Goal: Task Accomplishment & Management: Use online tool/utility

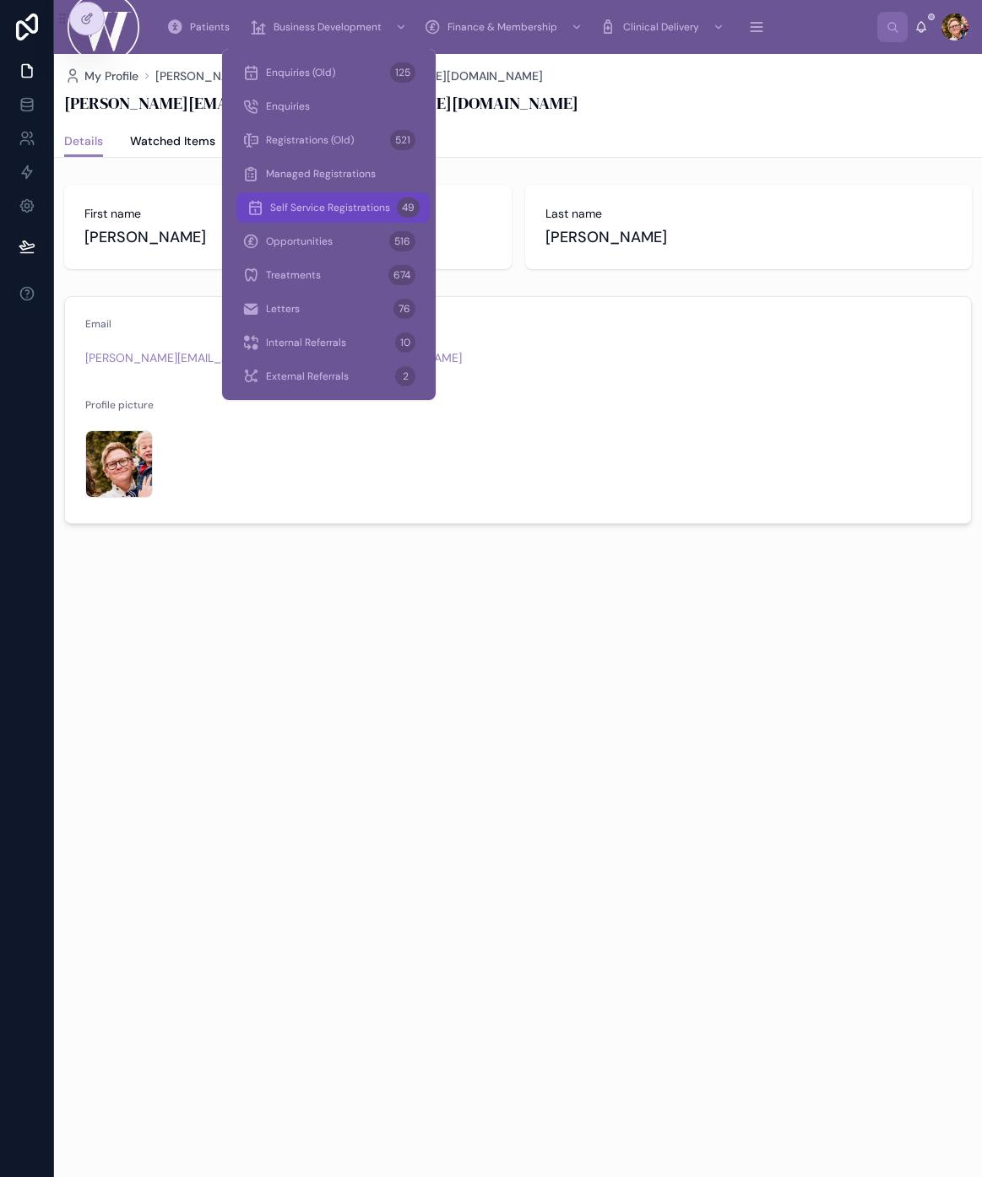
click at [326, 209] on span "Self Service Registrations" at bounding box center [330, 208] width 120 height 14
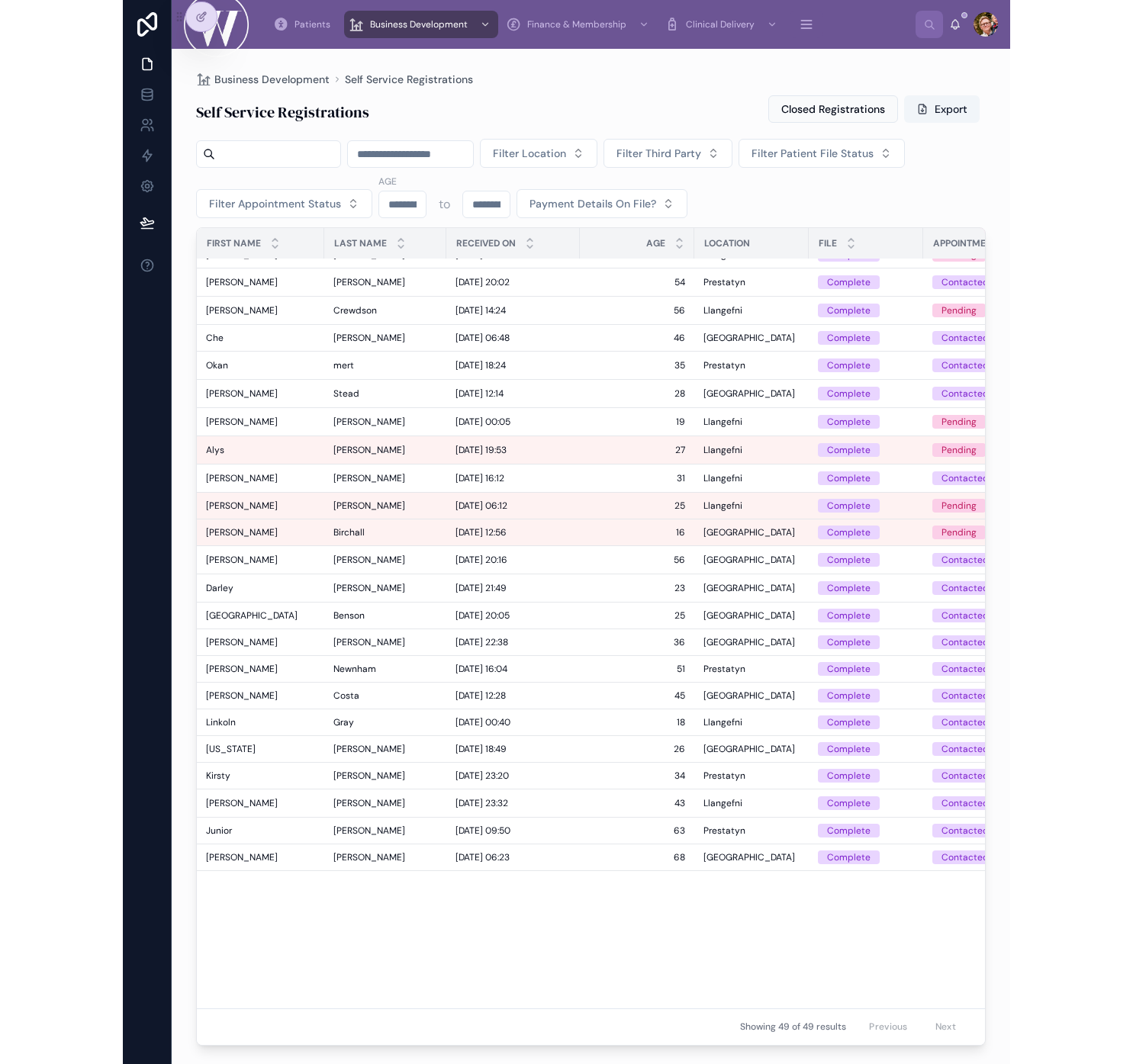
scroll to position [0, 9]
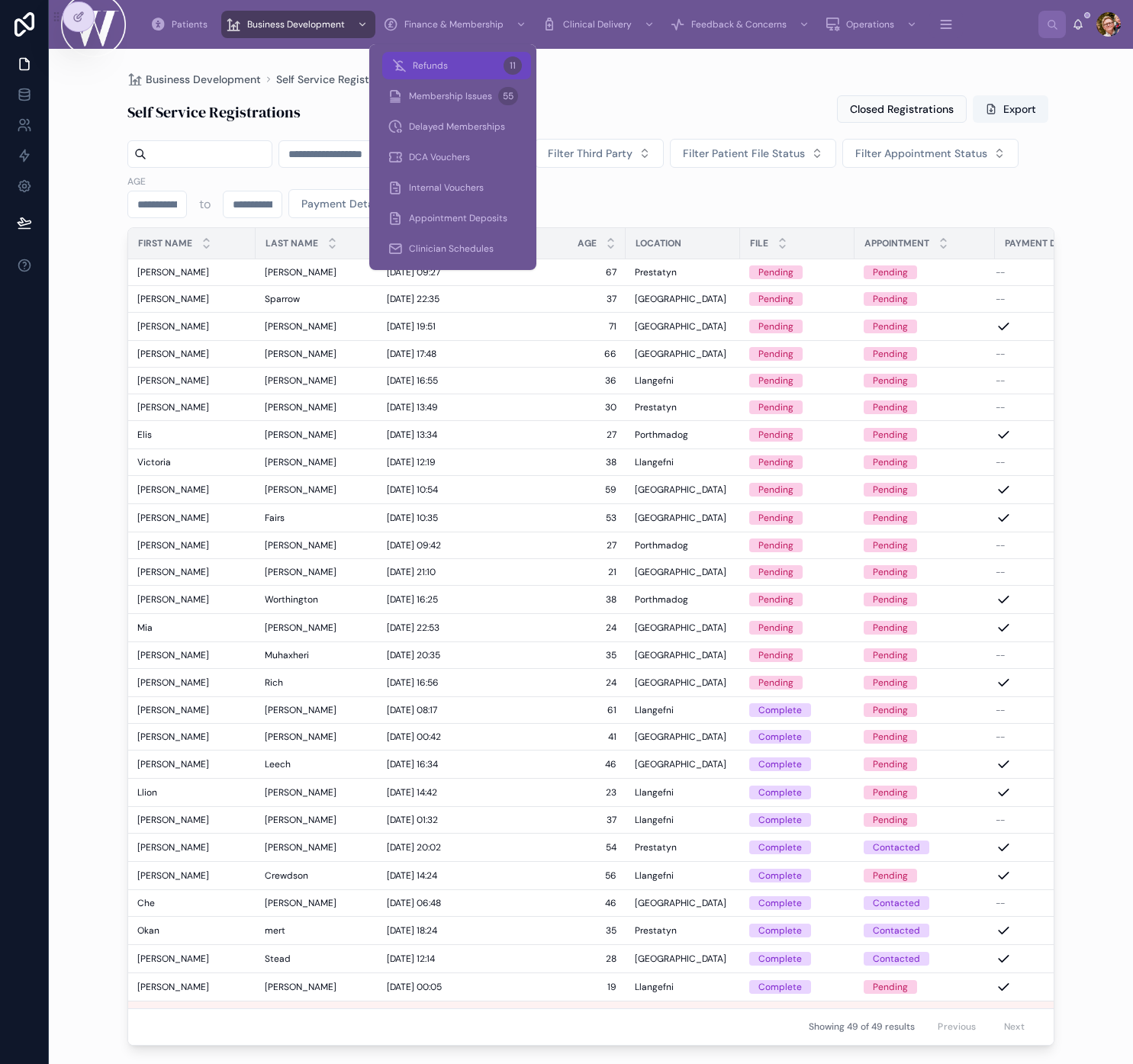
click at [447, 61] on span "Refunds" at bounding box center [430, 66] width 35 height 13
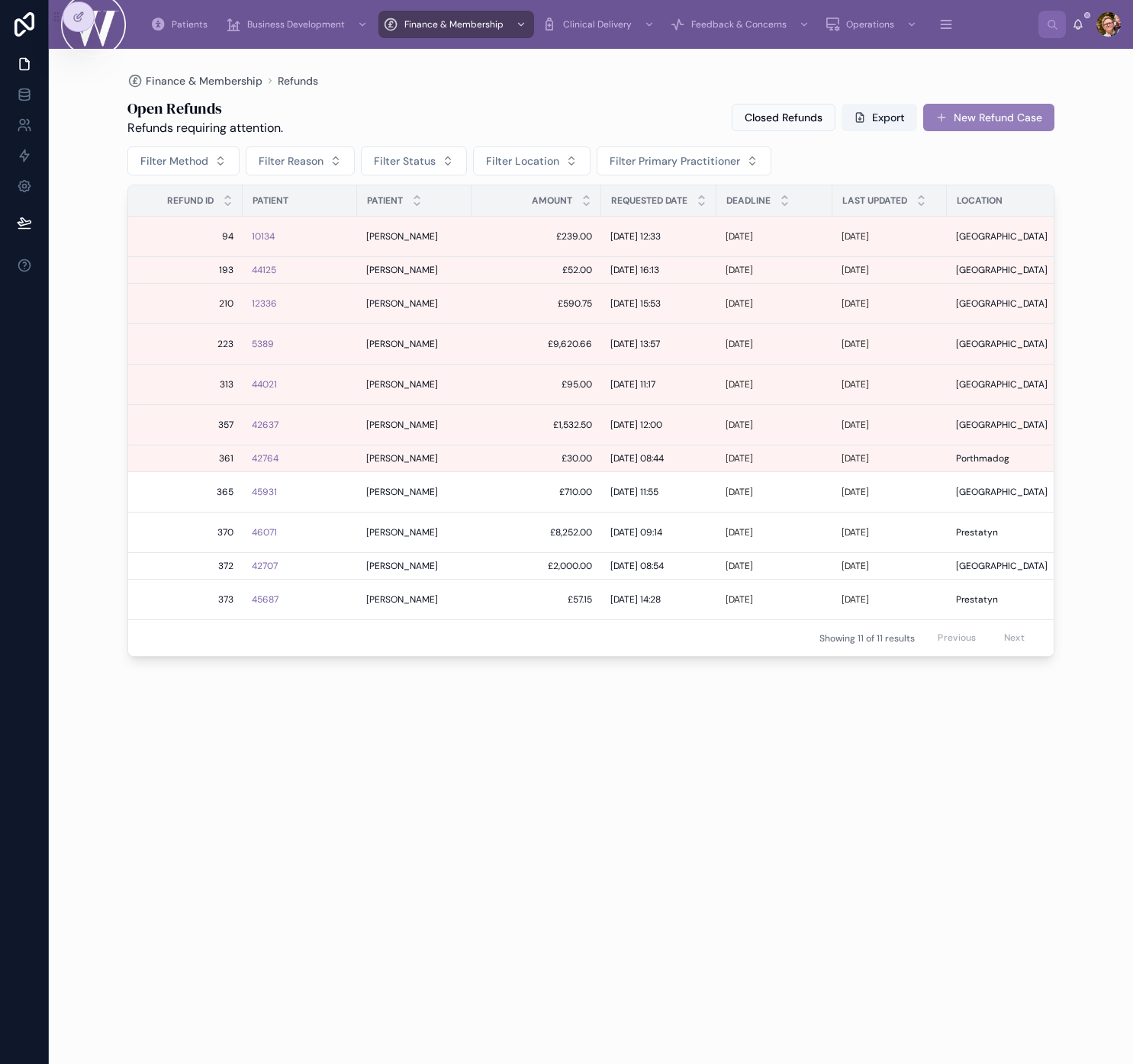
click at [310, 561] on div "42707" at bounding box center [300, 567] width 96 height 13
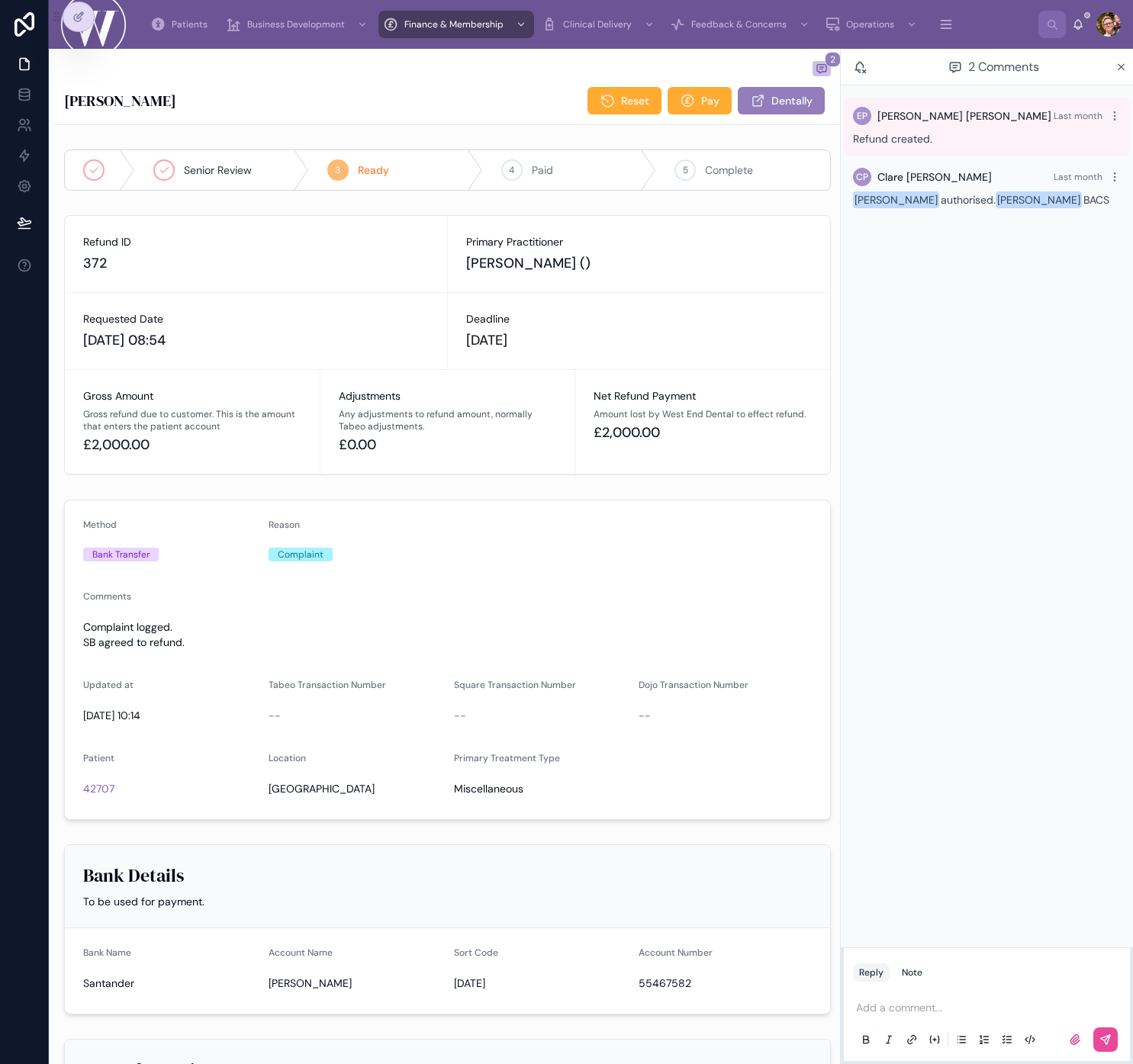
click at [482, 501] on form "Method Bank Transfer Reason Complaint Comments Complaint logged. SB agreed to r…" at bounding box center [448, 660] width 766 height 319
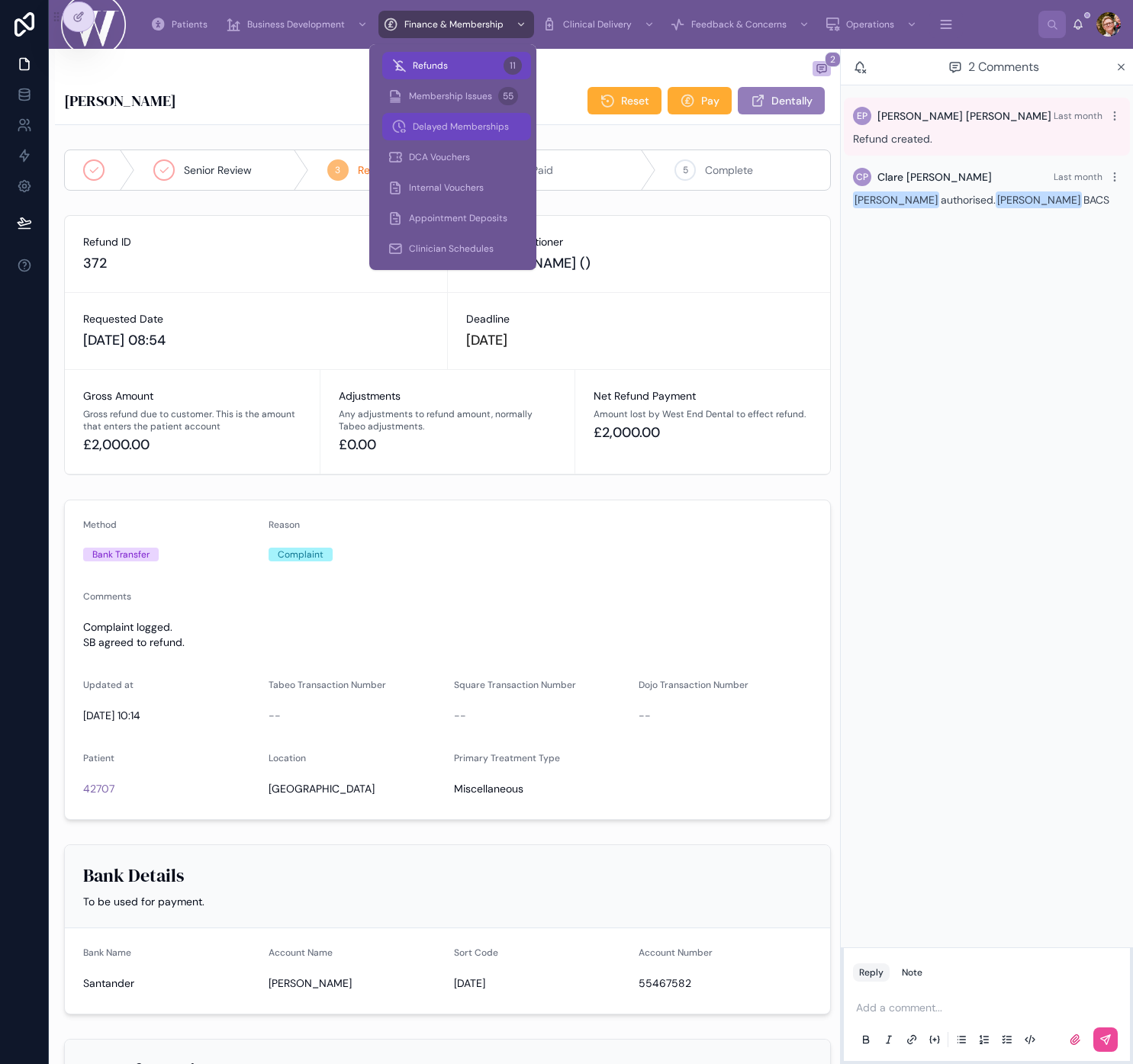
drag, startPoint x: 425, startPoint y: 66, endPoint x: 420, endPoint y: 127, distance: 61.2
click at [425, 66] on span "Refunds" at bounding box center [430, 66] width 35 height 13
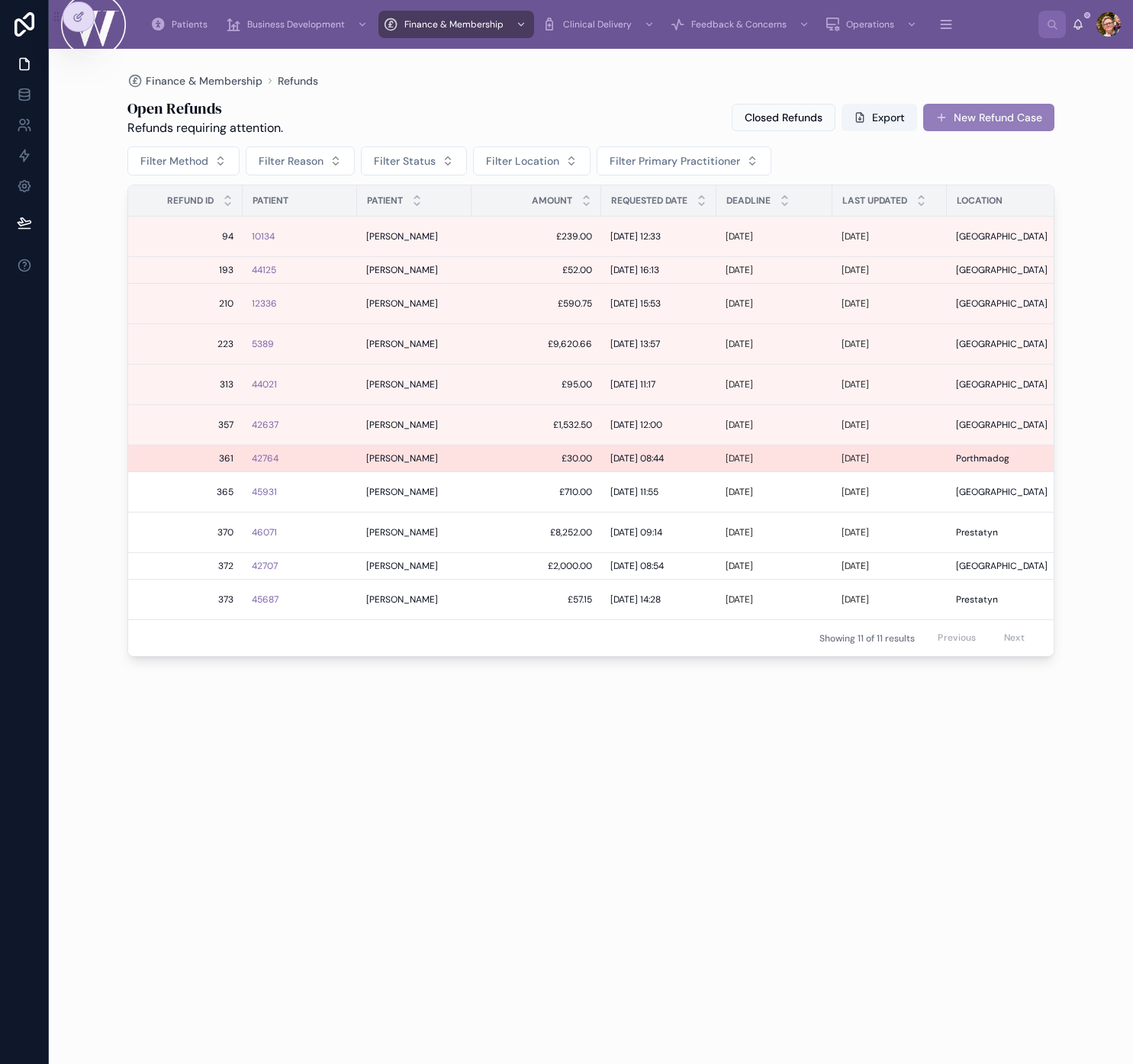
click at [414, 459] on div "[PERSON_NAME] [PERSON_NAME]" at bounding box center [414, 459] width 96 height 13
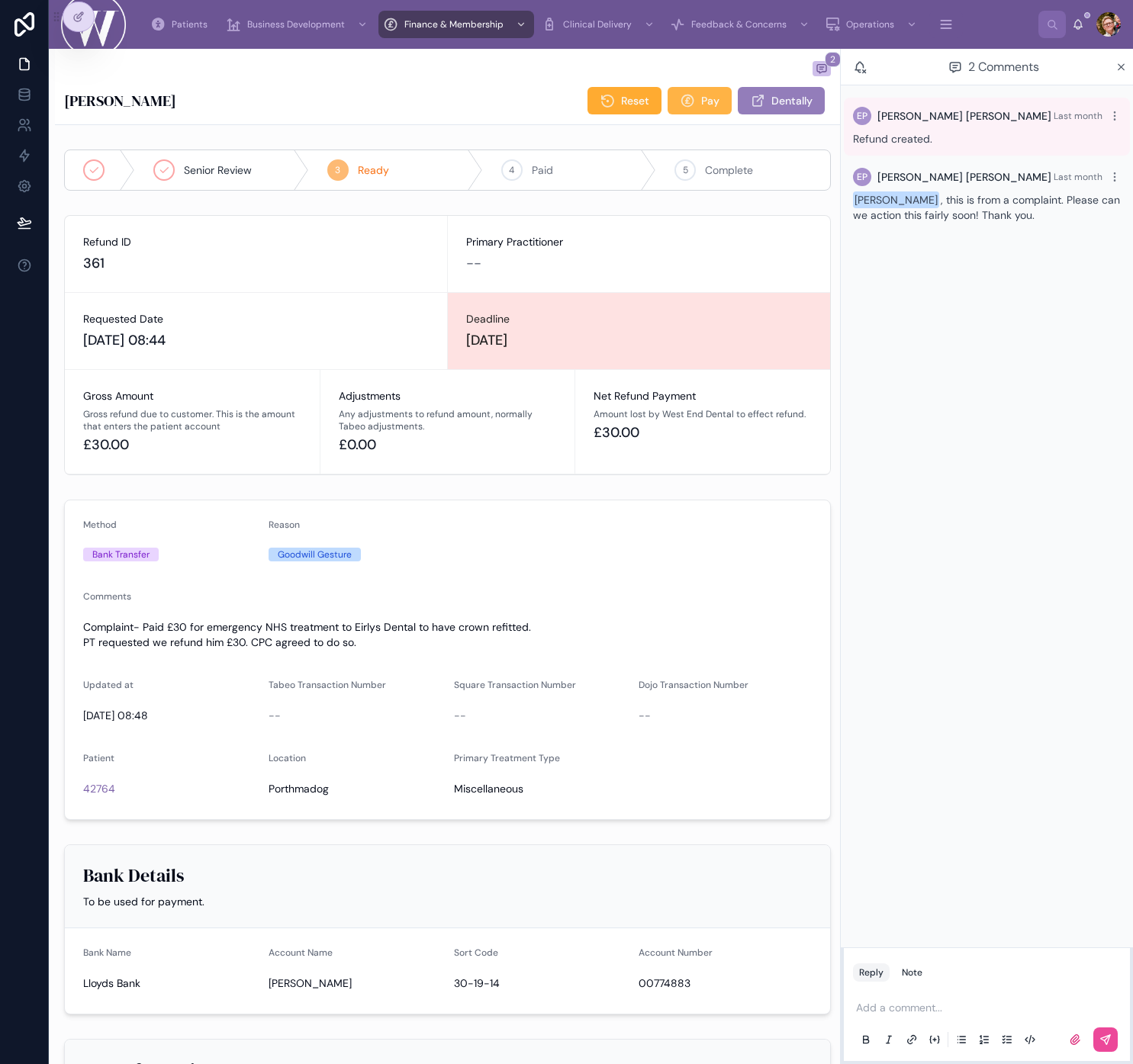
click at [680, 102] on icon at bounding box center [687, 100] width 15 height 15
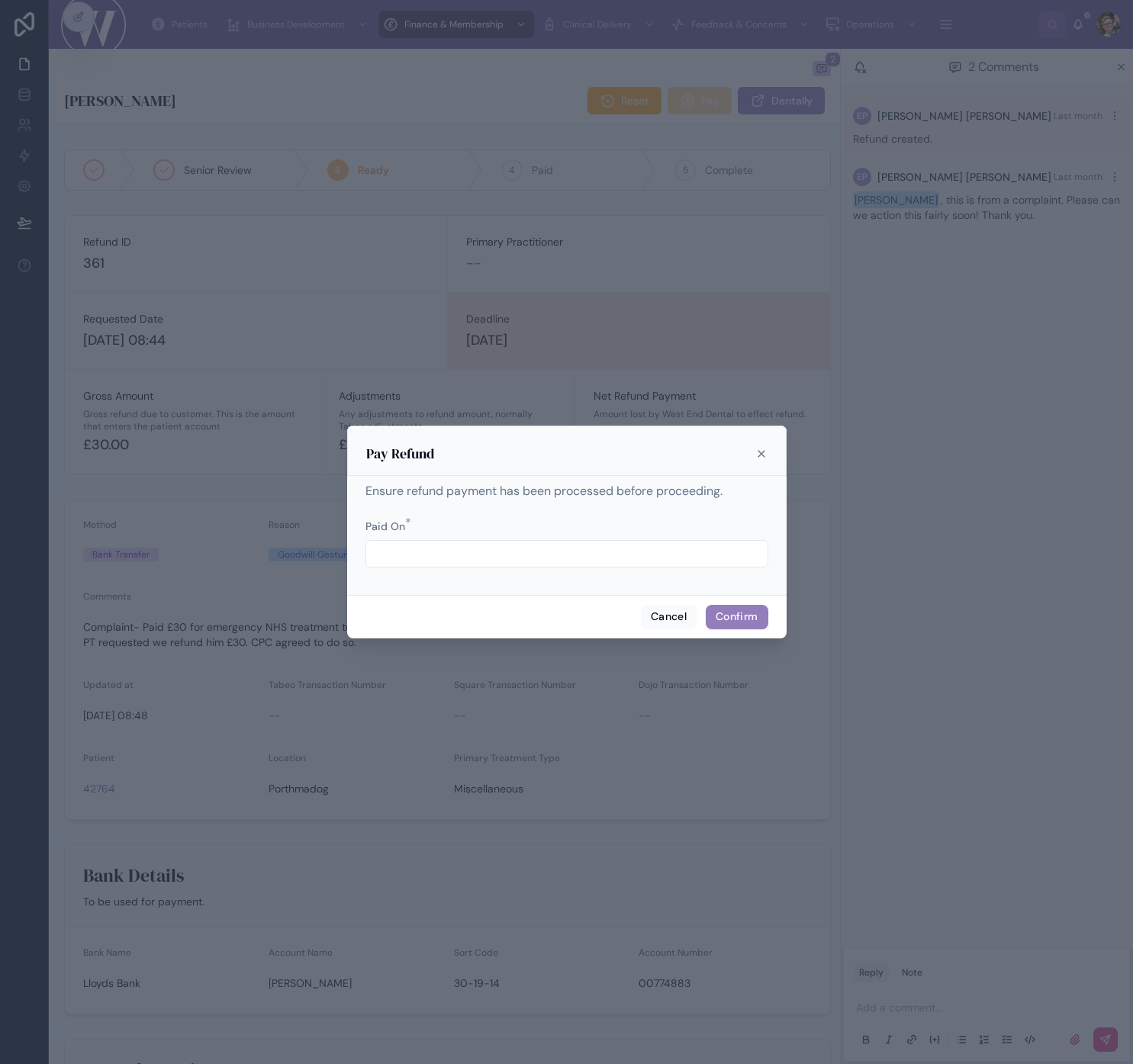
click at [526, 560] on input "text" at bounding box center [567, 554] width 401 height 22
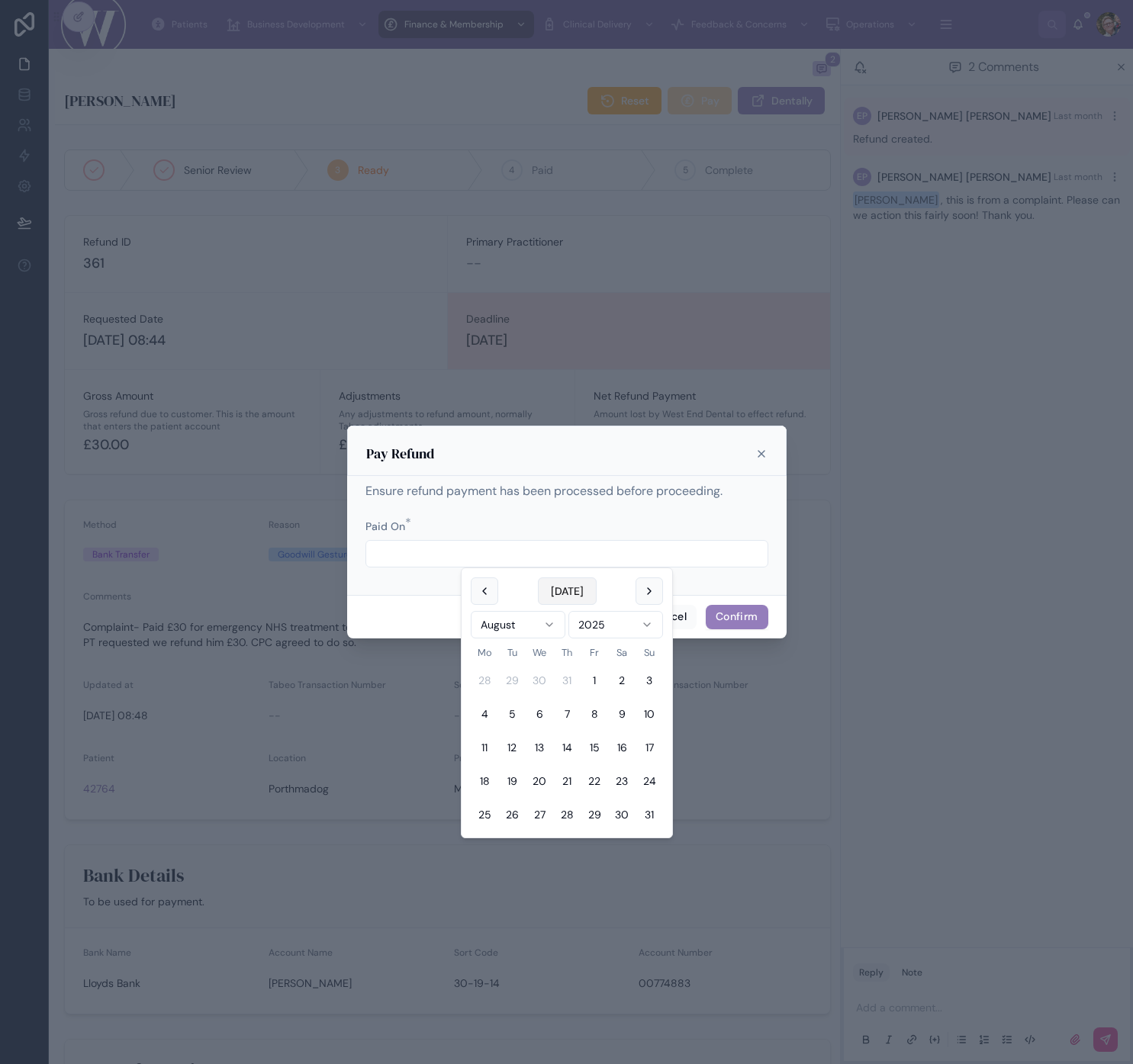
click at [575, 586] on button "[DATE]" at bounding box center [567, 591] width 59 height 27
click at [485, 673] on button "1" at bounding box center [485, 681] width 27 height 27
type input "**********"
drag, startPoint x: 708, startPoint y: 536, endPoint x: 722, endPoint y: 609, distance: 74.3
click at [708, 537] on div "**********" at bounding box center [567, 543] width 403 height 49
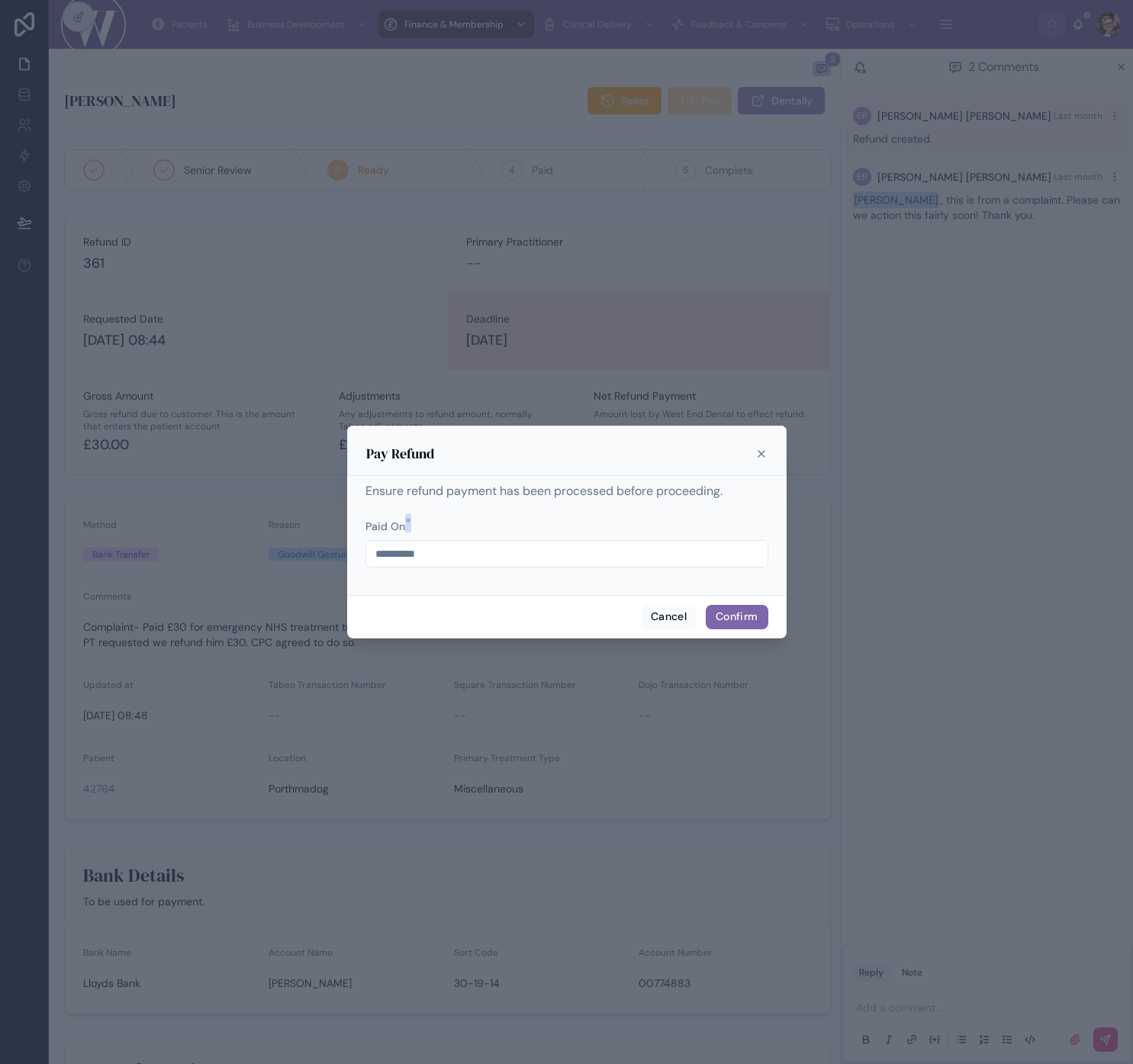
click at [725, 613] on button "Confirm" at bounding box center [737, 617] width 61 height 24
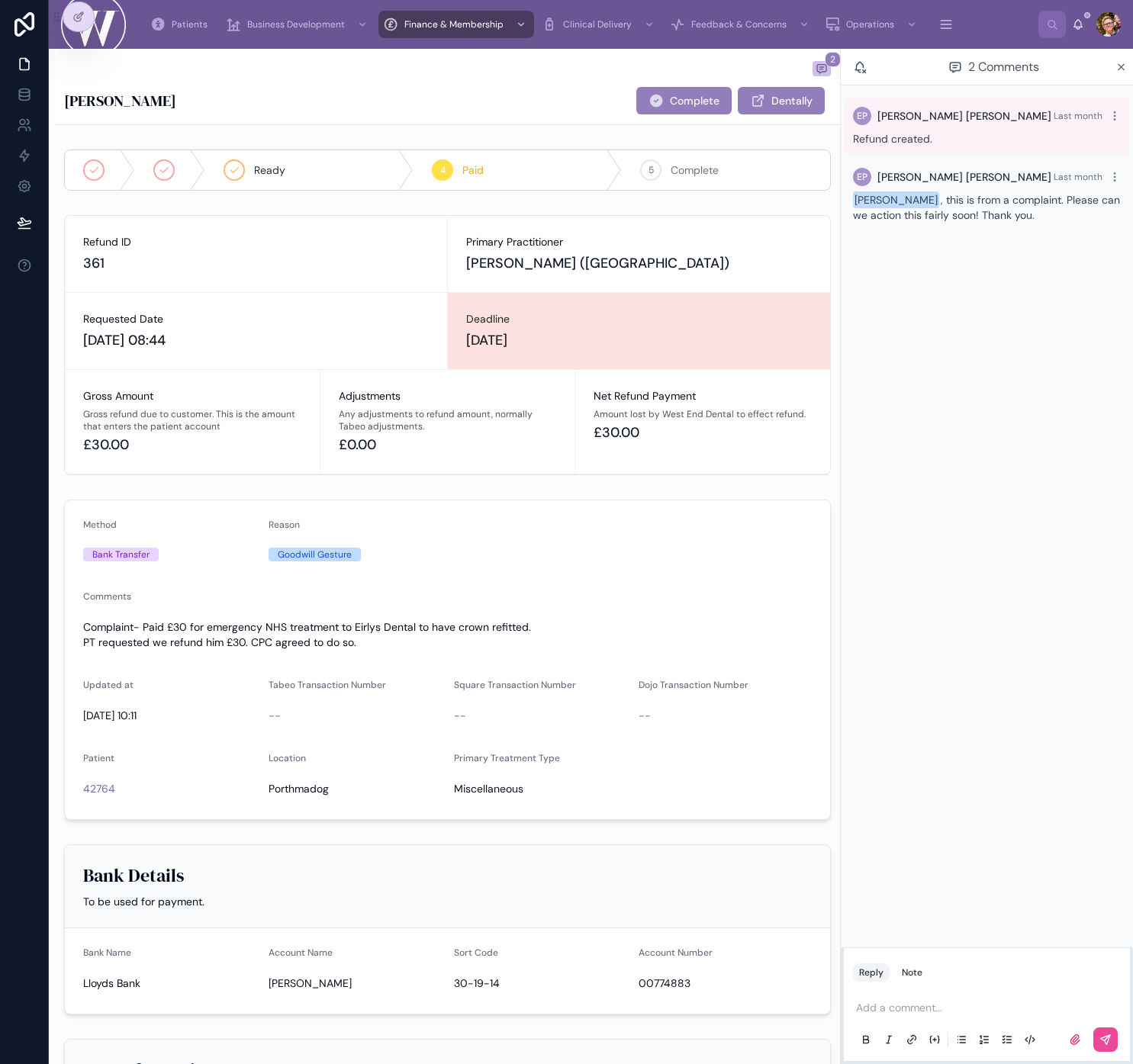
click at [887, 1001] on p at bounding box center [990, 1008] width 268 height 15
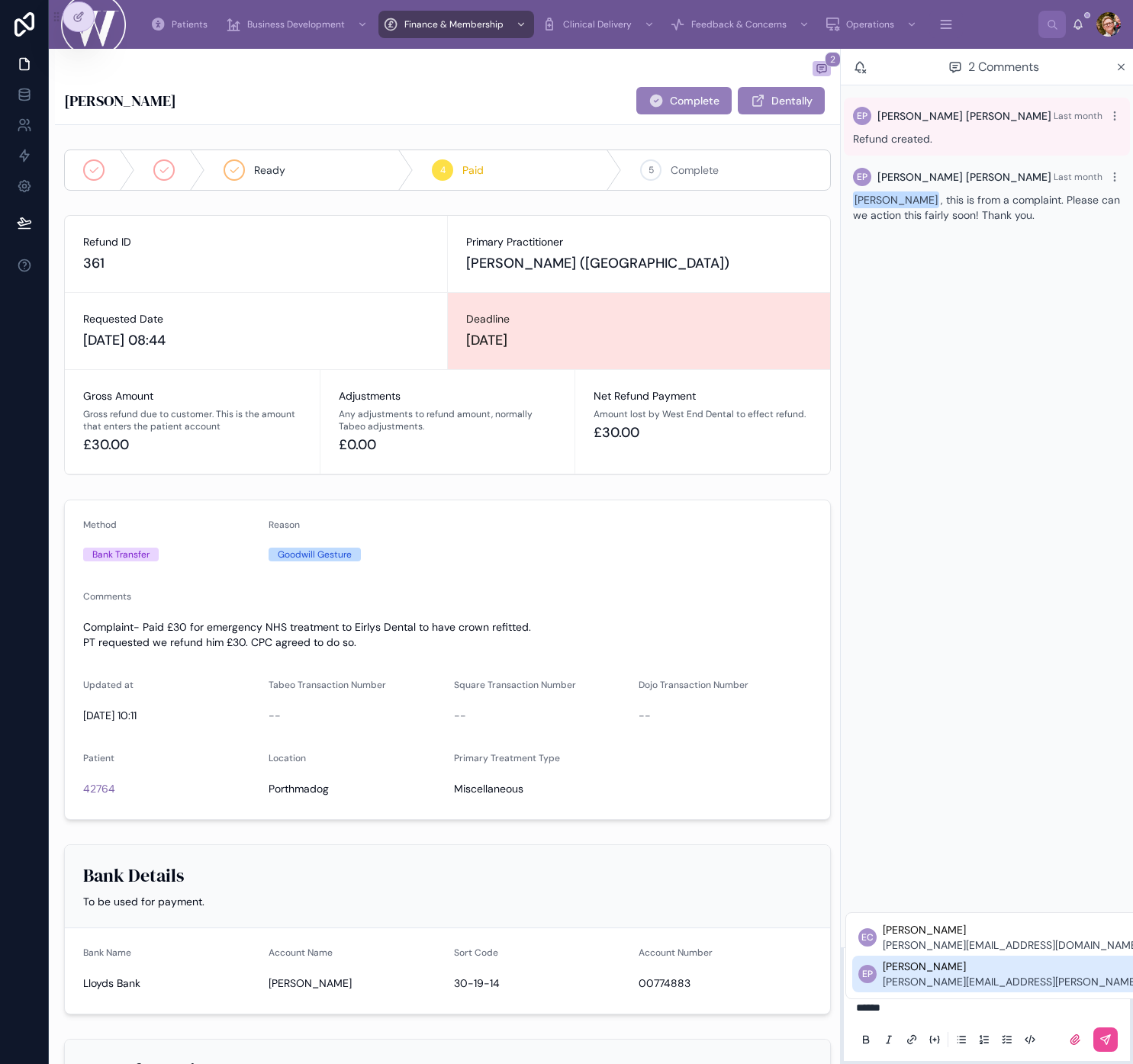
click at [887, 983] on span "[PERSON_NAME][EMAIL_ADDRESS][PERSON_NAME][DOMAIN_NAME]" at bounding box center [1053, 982] width 340 height 15
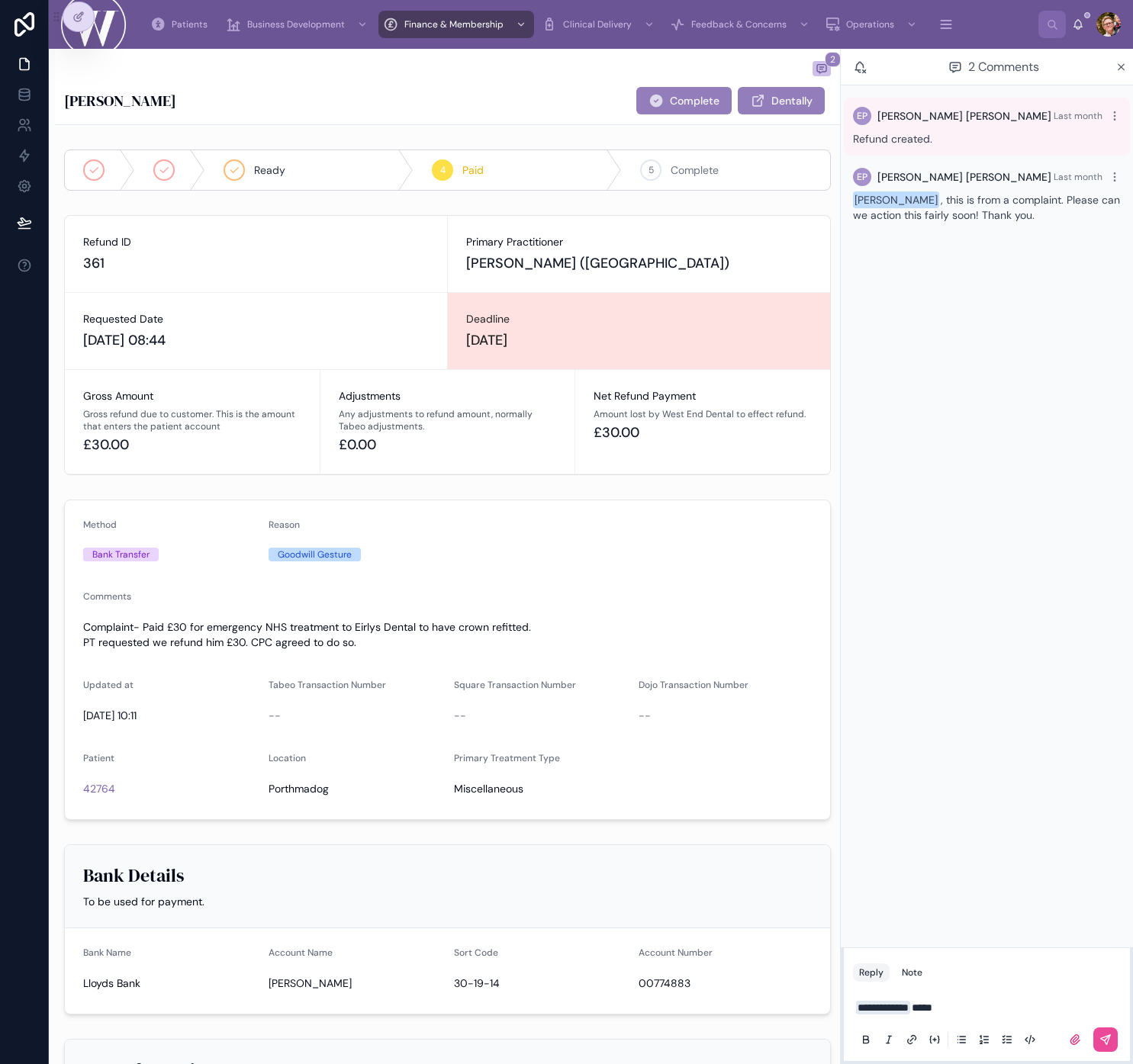
drag, startPoint x: 1109, startPoint y: 1034, endPoint x: 1062, endPoint y: 999, distance: 58.6
click at [887, 1034] on icon at bounding box center [1106, 1040] width 13 height 13
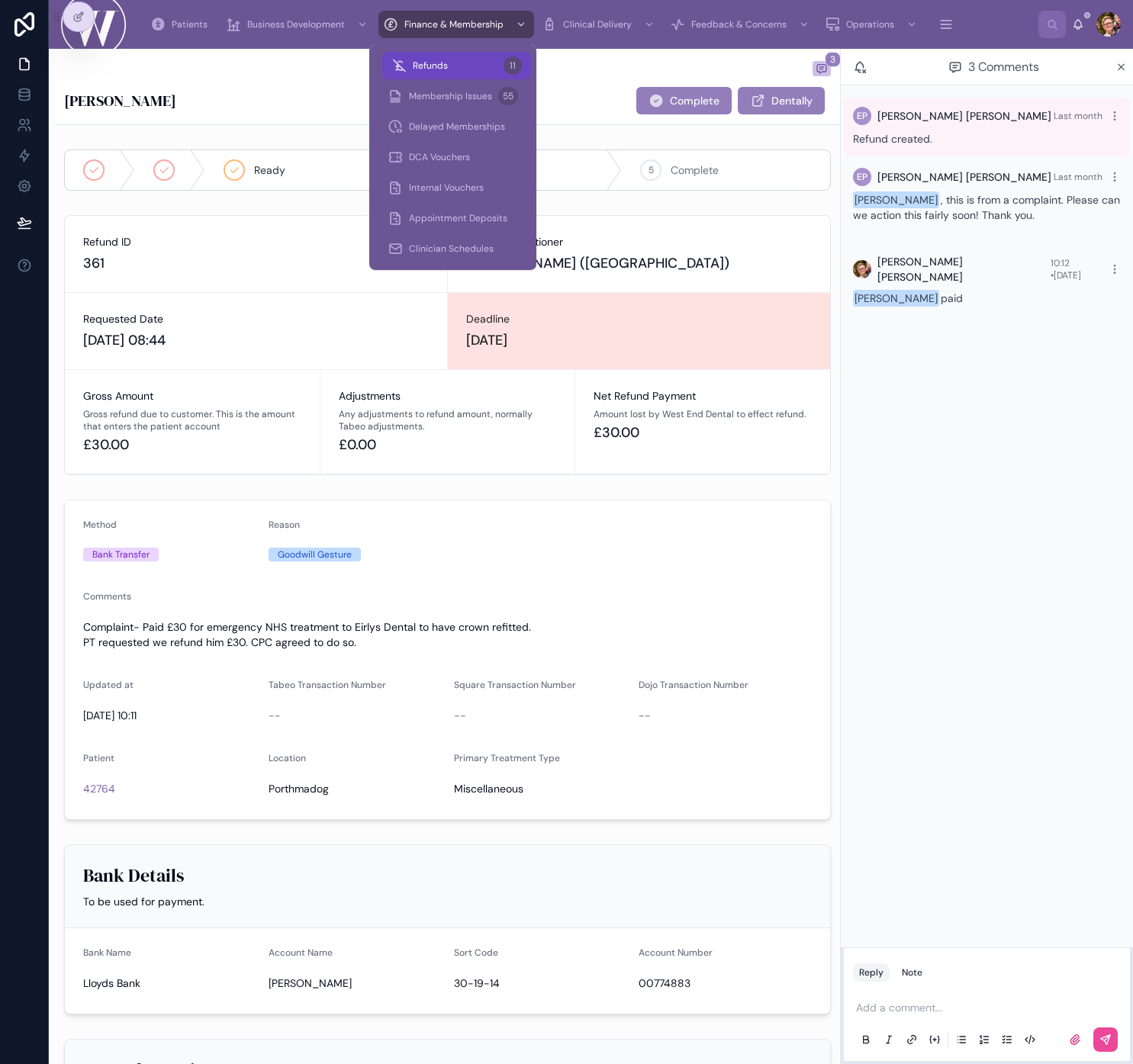
click at [455, 69] on div "Refunds 11" at bounding box center [457, 65] width 130 height 24
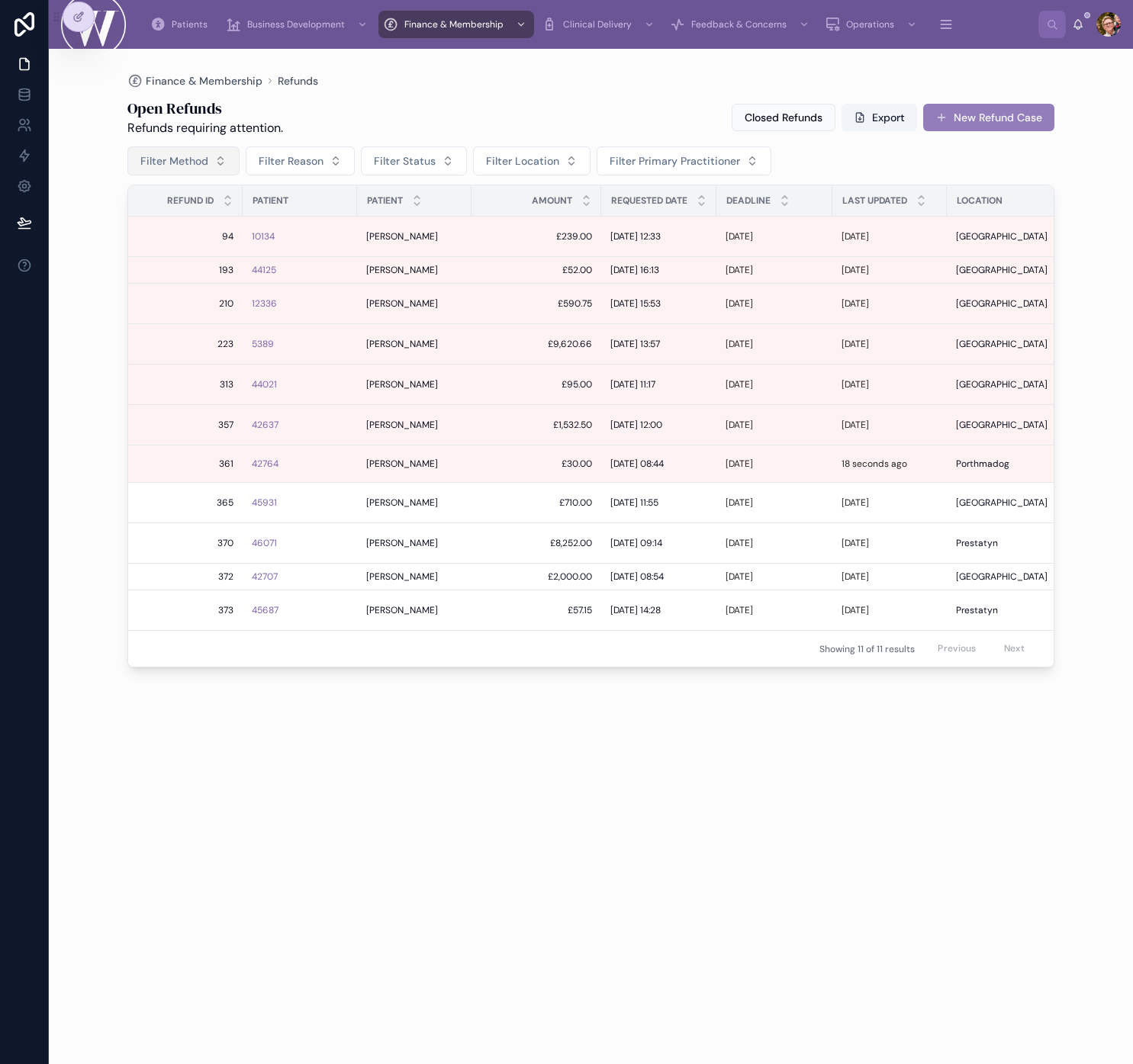
click at [202, 158] on span "Filter Method" at bounding box center [174, 161] width 68 height 15
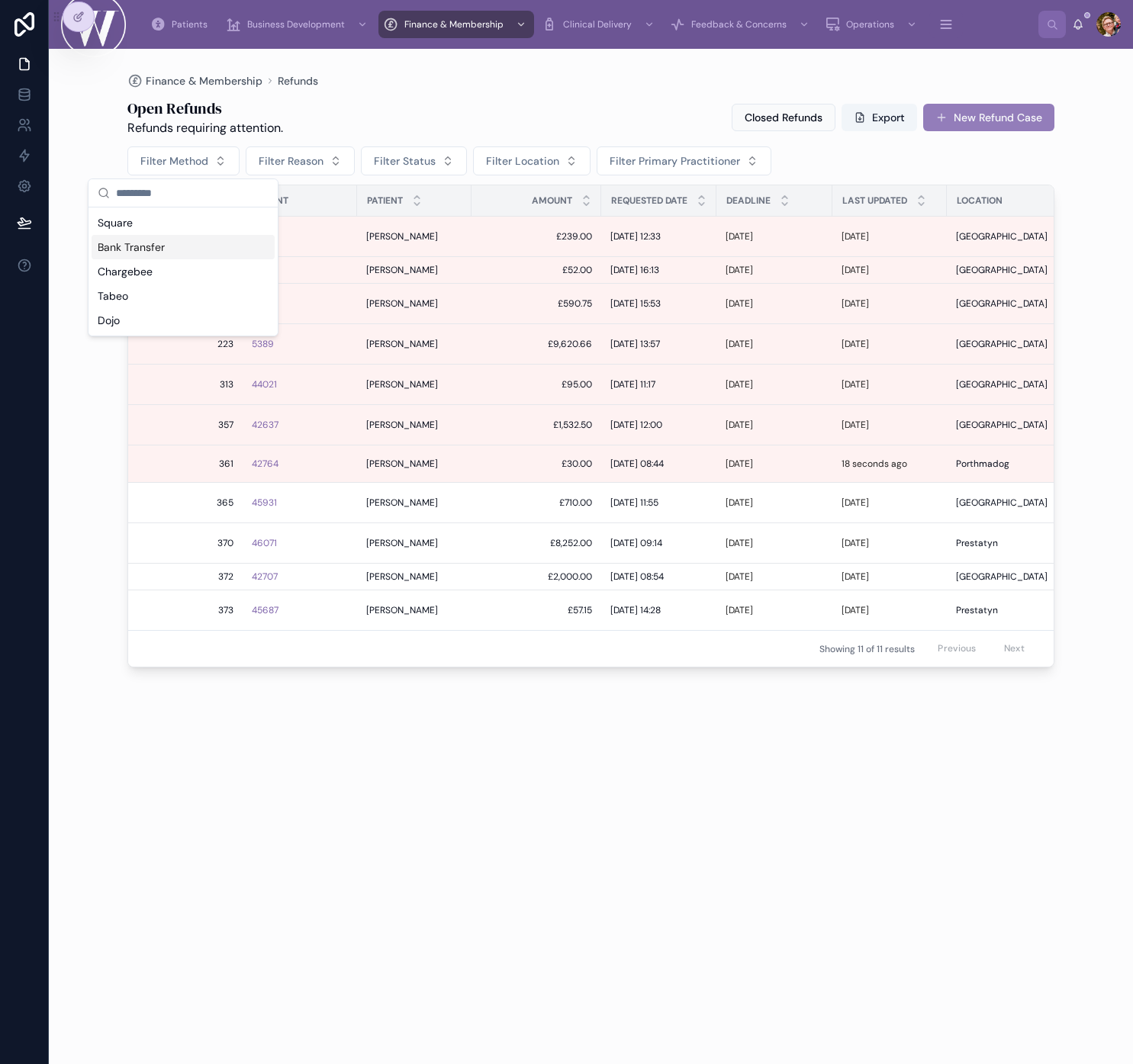
click at [217, 249] on div "Bank Transfer" at bounding box center [183, 247] width 184 height 24
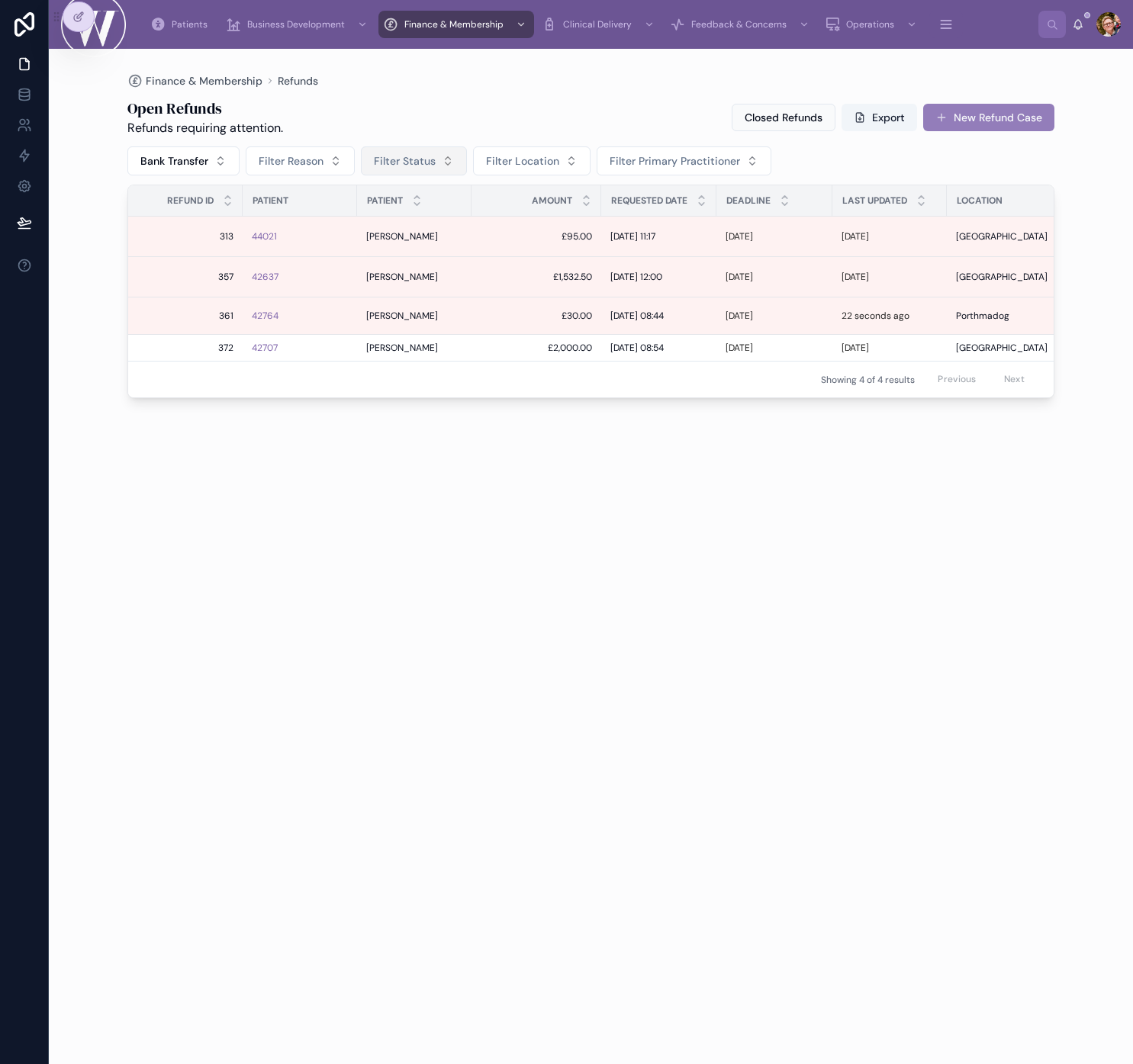
click at [431, 154] on span "Filter Status" at bounding box center [405, 161] width 61 height 15
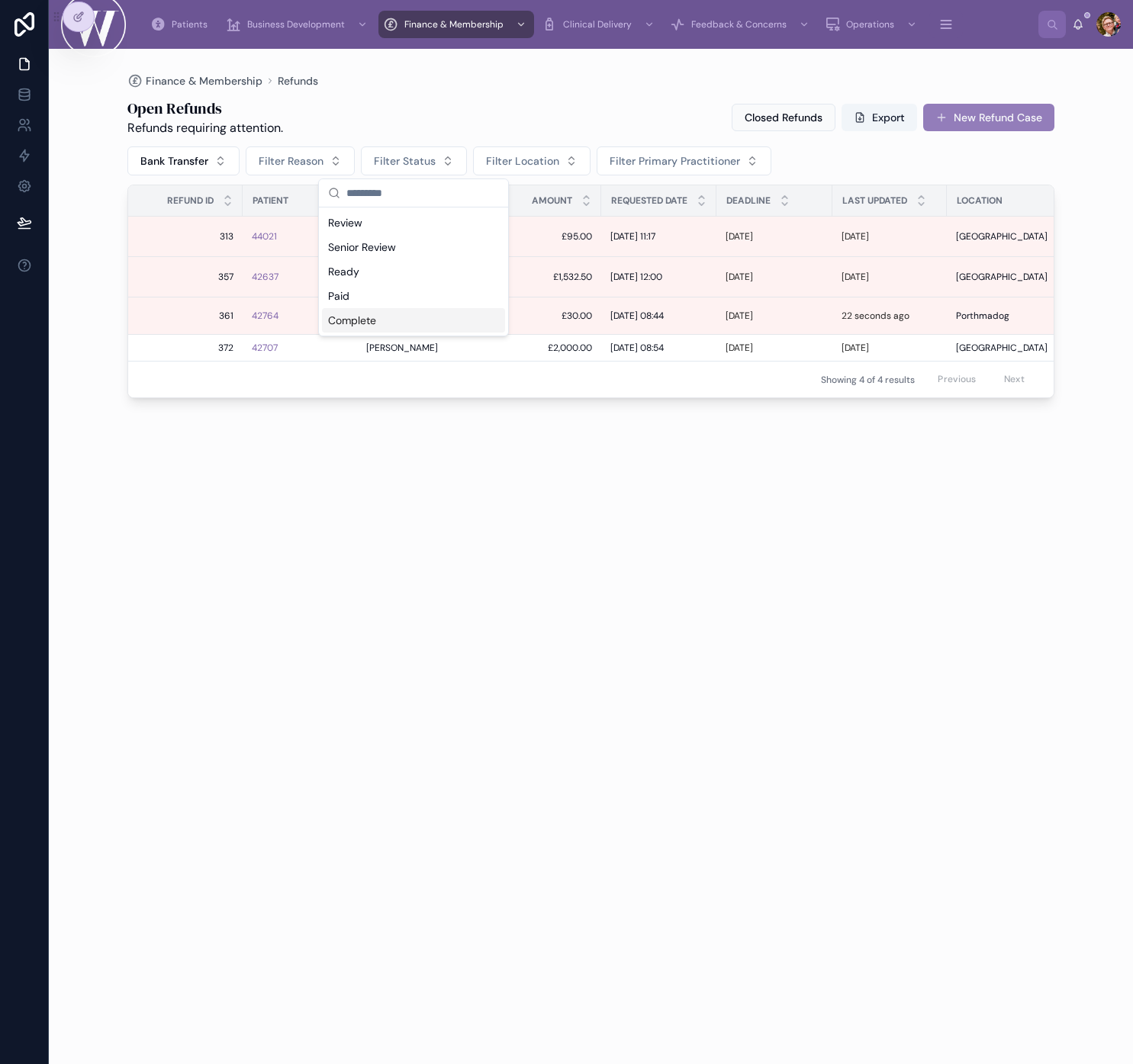
click at [521, 497] on div "Open Refunds Refunds requiring attention. Closed Refunds Export New Refund Case…" at bounding box center [591, 567] width 928 height 957
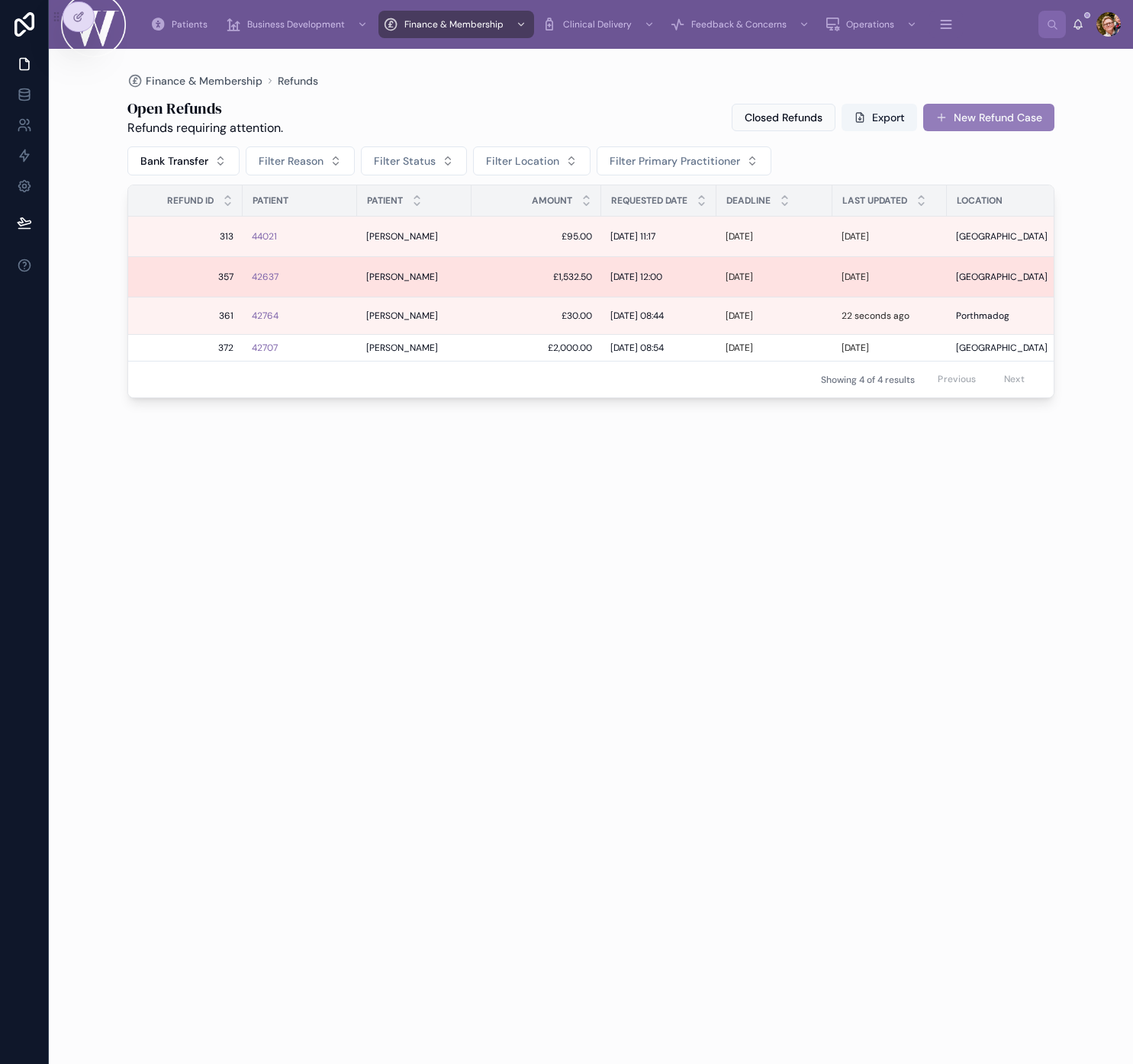
click at [337, 282] on div "42637" at bounding box center [300, 278] width 96 height 13
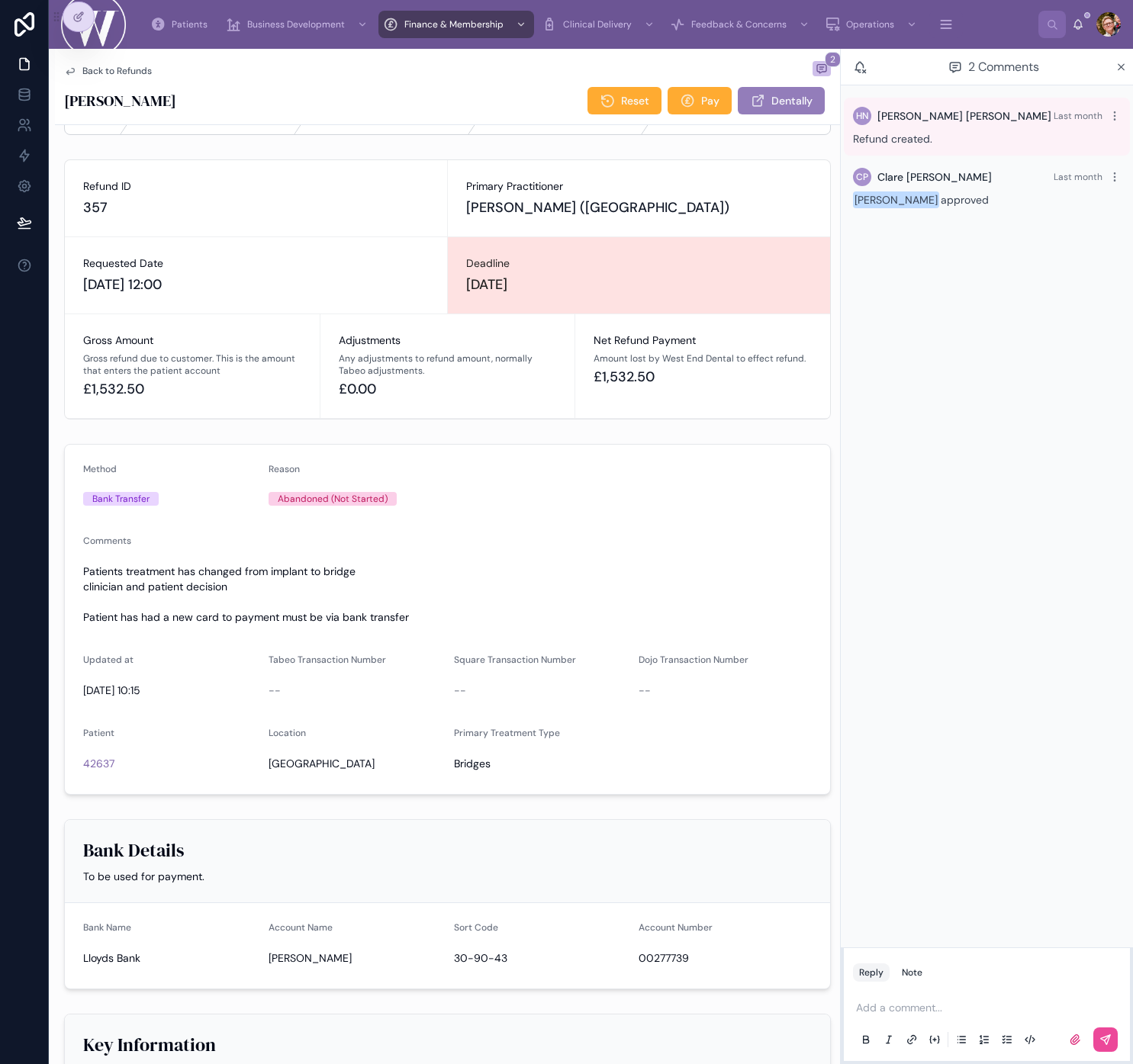
scroll to position [50, 0]
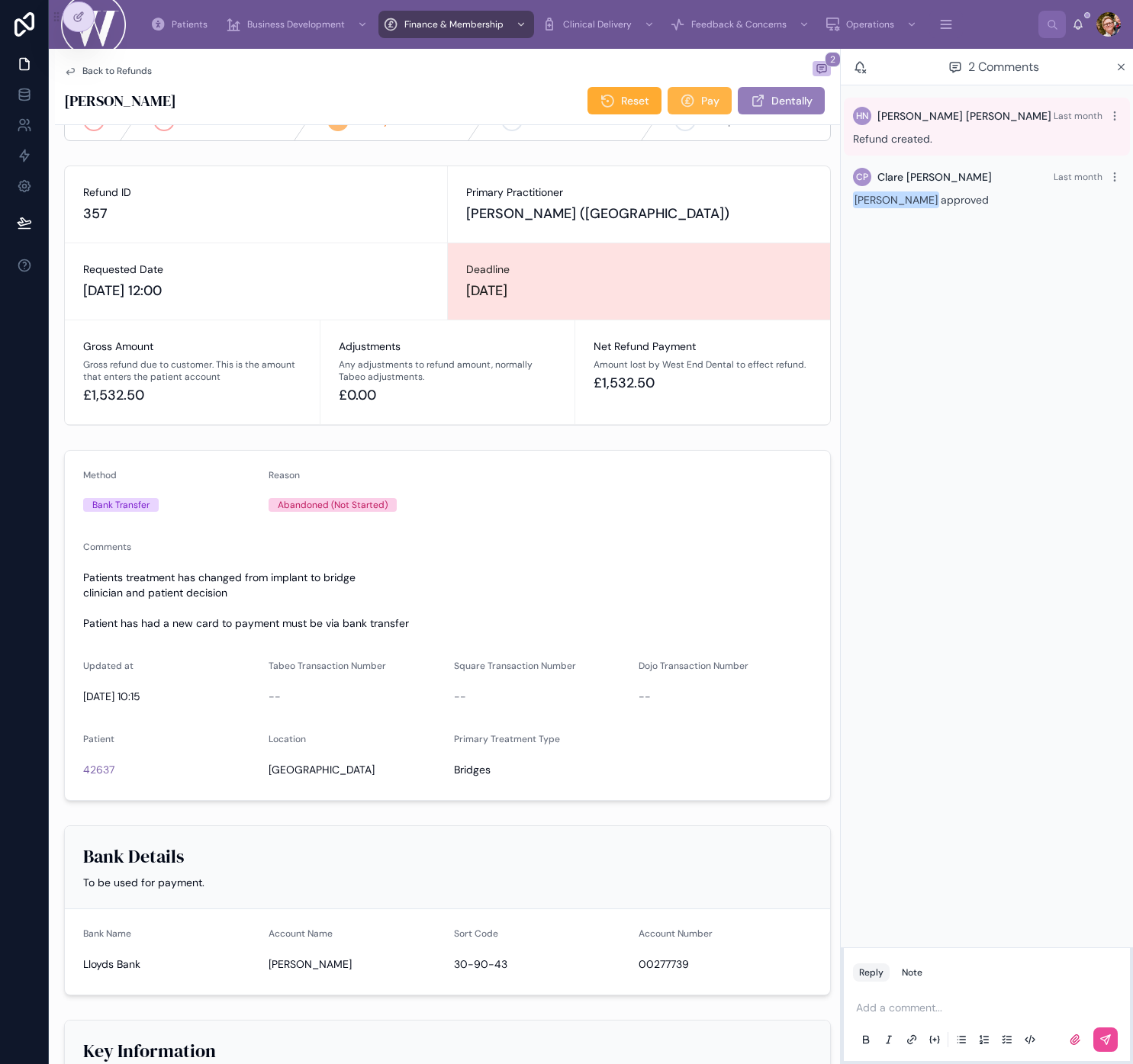
click at [704, 96] on span "Pay" at bounding box center [711, 100] width 18 height 15
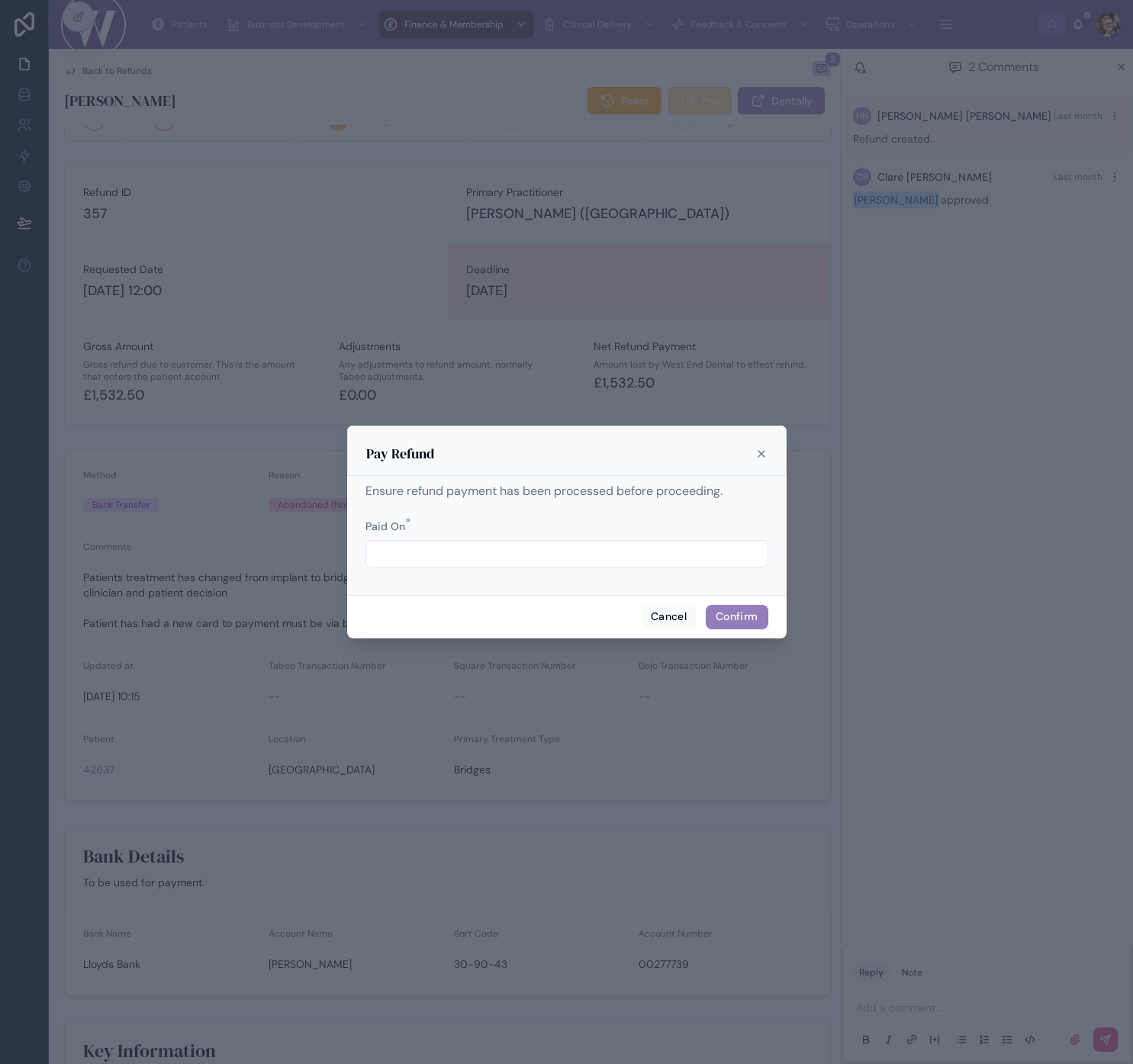
click at [411, 551] on input "text" at bounding box center [567, 554] width 401 height 22
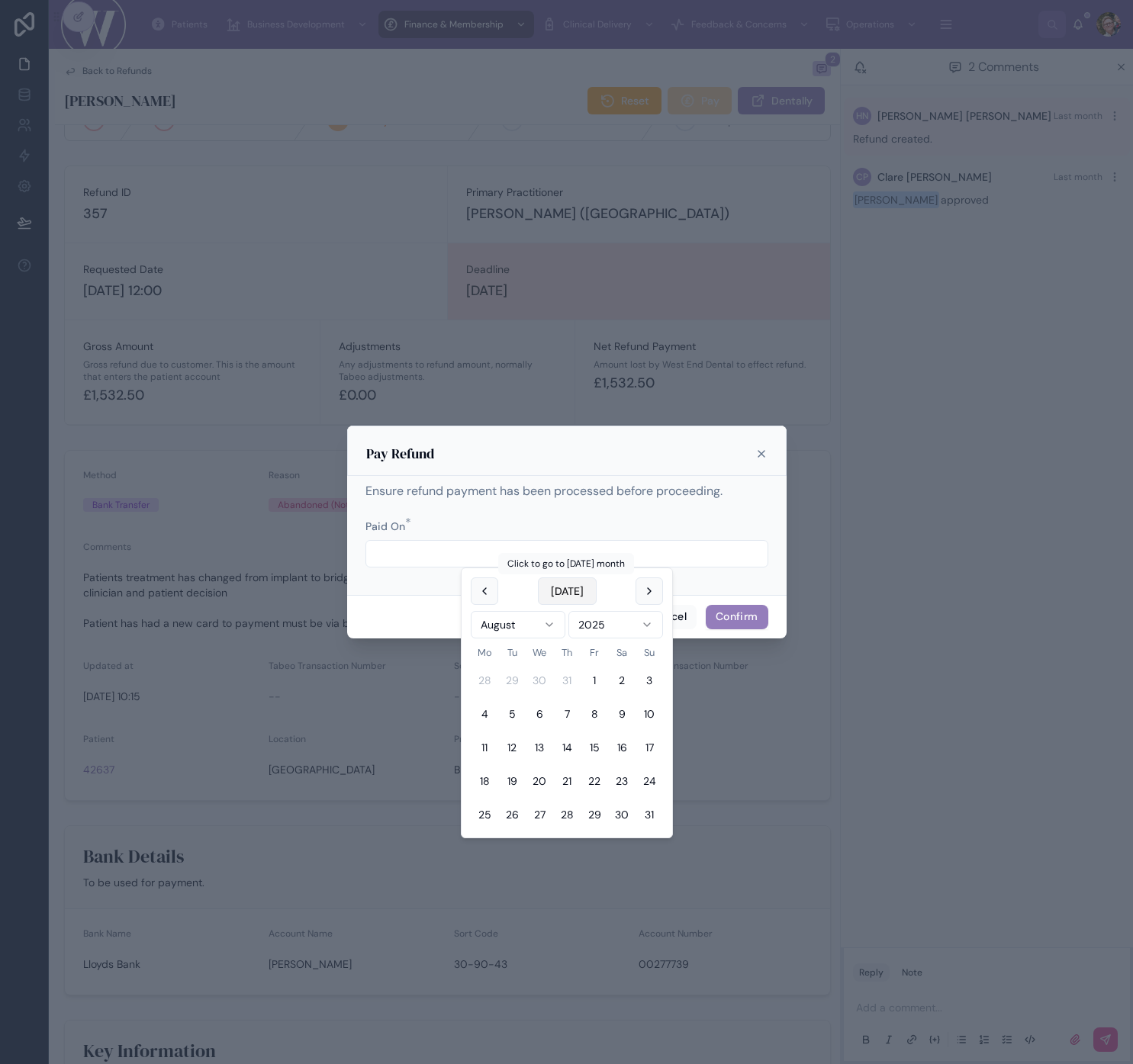
click at [565, 585] on button "[DATE]" at bounding box center [567, 591] width 59 height 27
click at [485, 669] on button "1" at bounding box center [485, 681] width 27 height 27
type input "**********"
drag, startPoint x: 560, startPoint y: 504, endPoint x: 715, endPoint y: 630, distance: 199.8
click at [560, 505] on div "**********" at bounding box center [567, 532] width 403 height 100
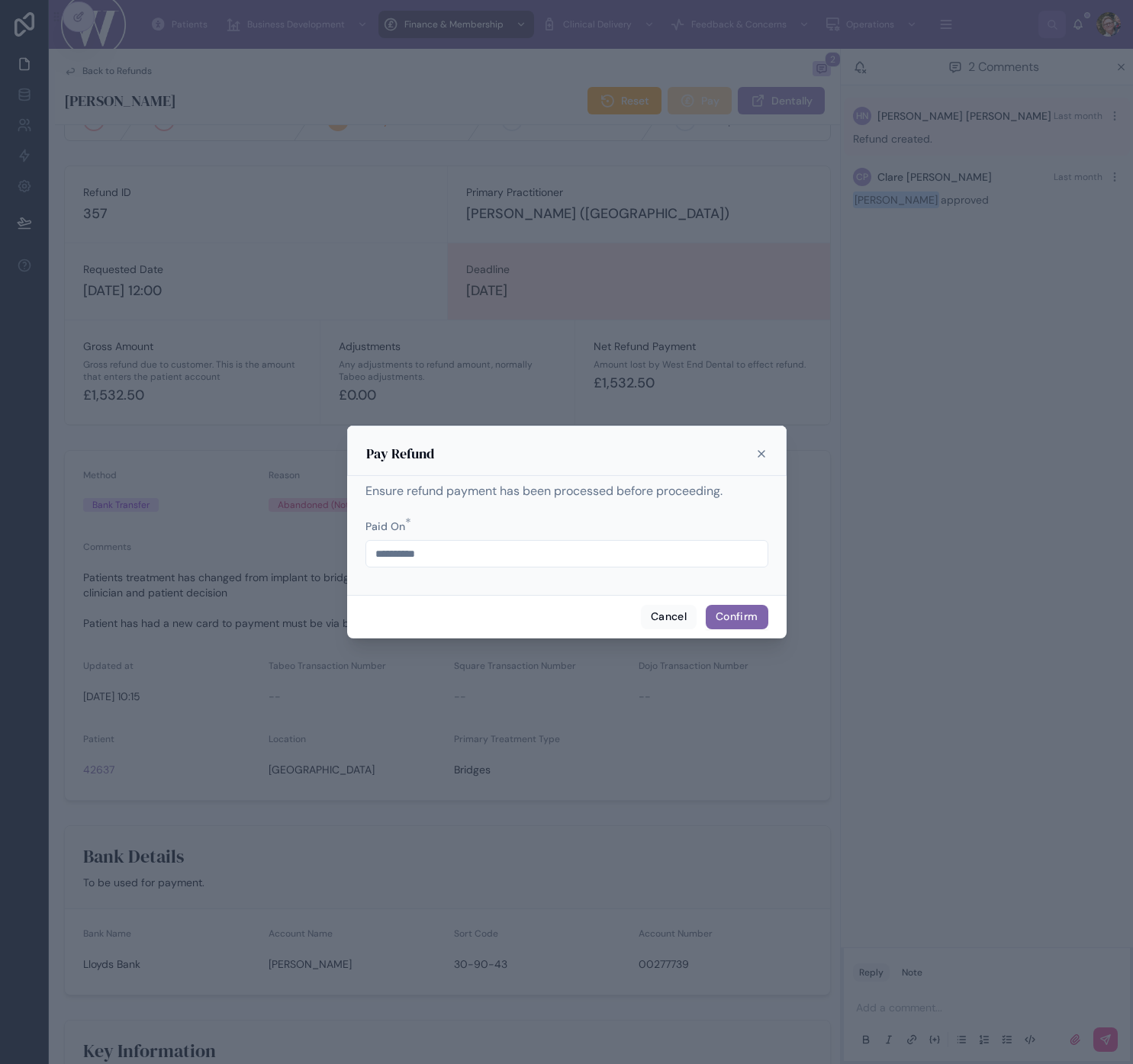
click at [734, 619] on button "Confirm" at bounding box center [737, 617] width 61 height 24
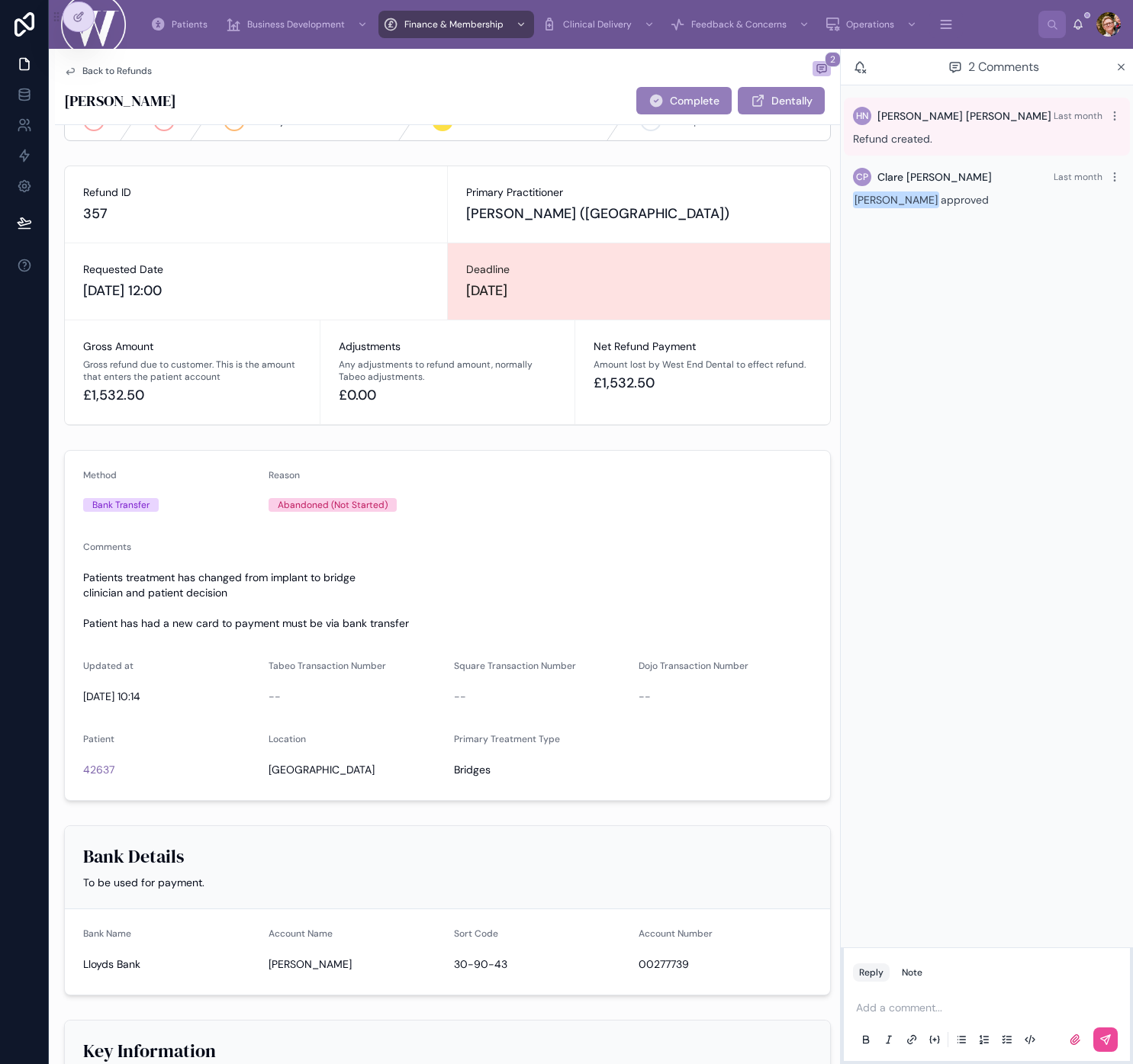
drag, startPoint x: 958, startPoint y: 1001, endPoint x: 927, endPoint y: 1006, distance: 31.4
click at [887, 1001] on p at bounding box center [990, 1008] width 268 height 15
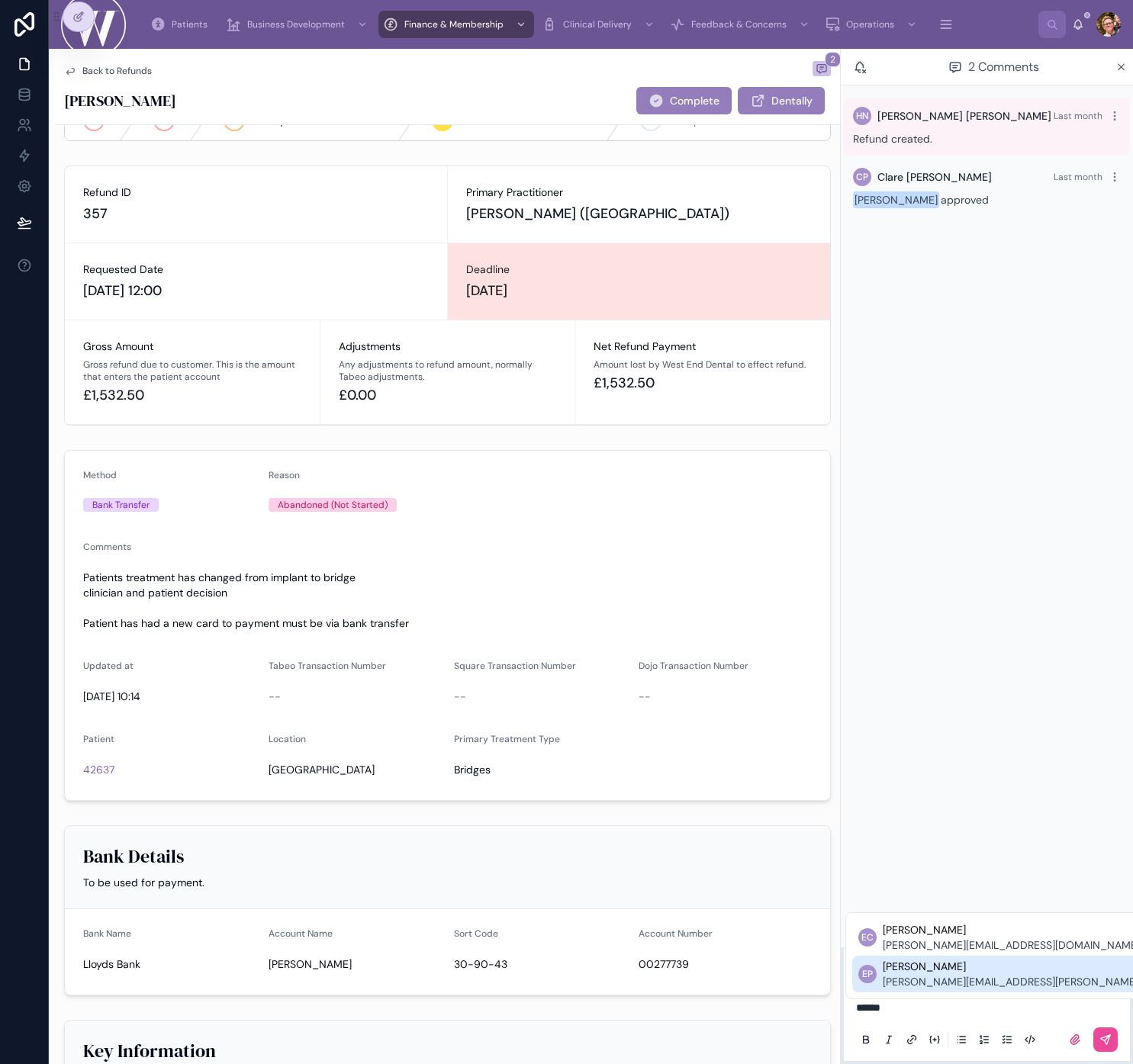
click at [887, 982] on span "[PERSON_NAME][EMAIL_ADDRESS][PERSON_NAME][DOMAIN_NAME]" at bounding box center [1053, 982] width 340 height 15
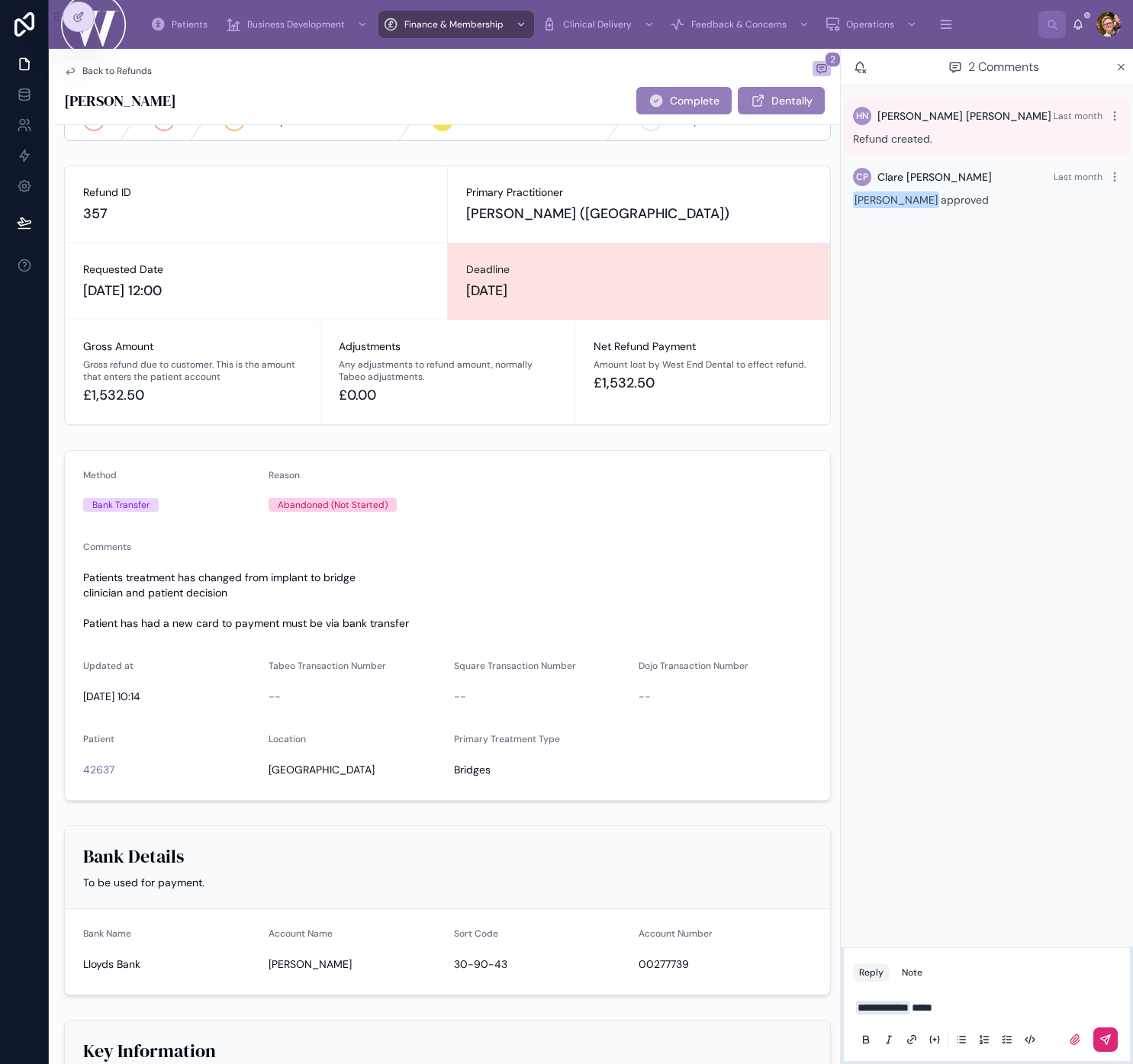
click at [887, 1039] on icon at bounding box center [1106, 1040] width 9 height 9
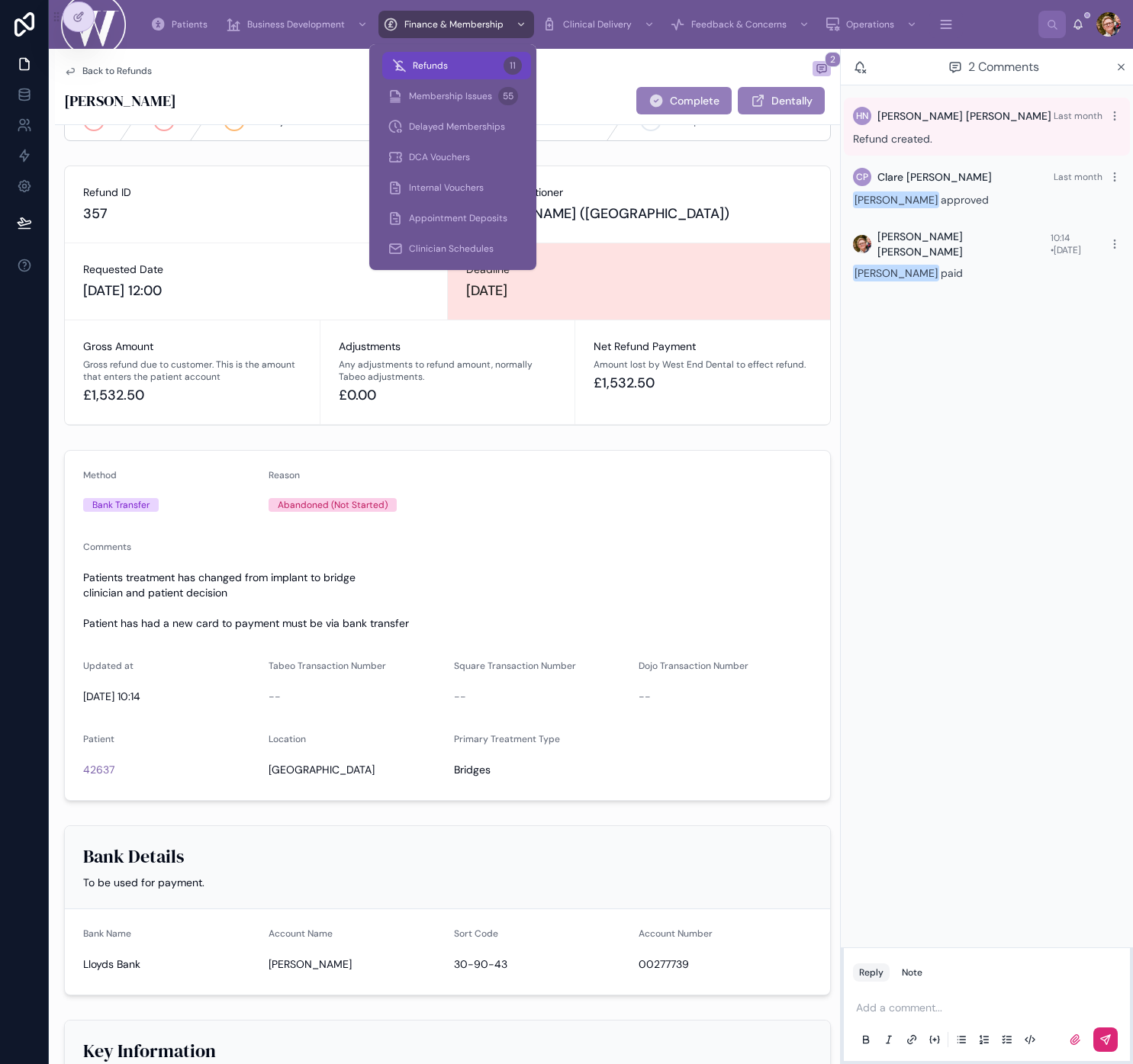
click at [444, 67] on span "Refunds" at bounding box center [430, 66] width 35 height 13
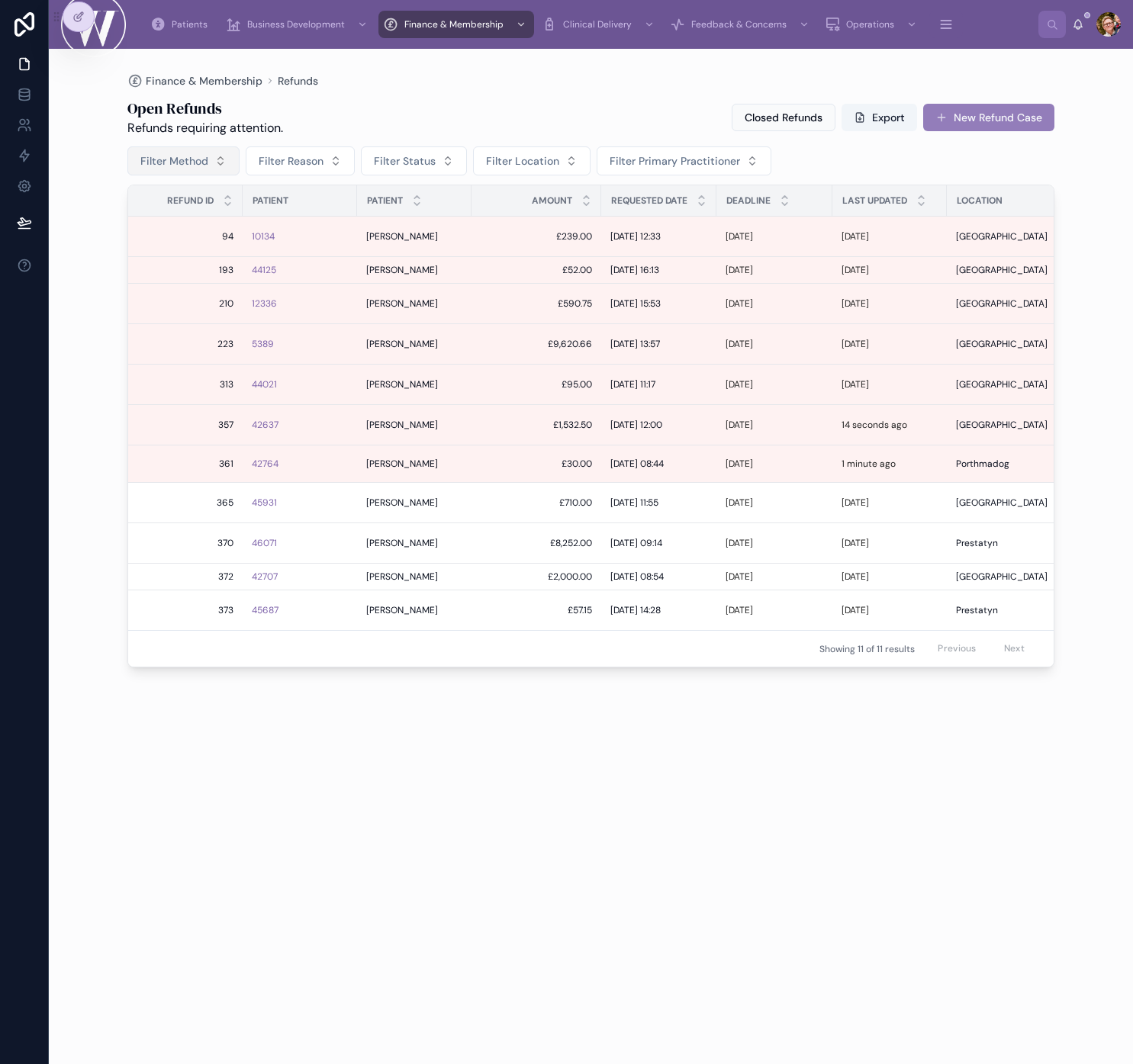
click at [179, 155] on span "Filter Method" at bounding box center [174, 161] width 68 height 15
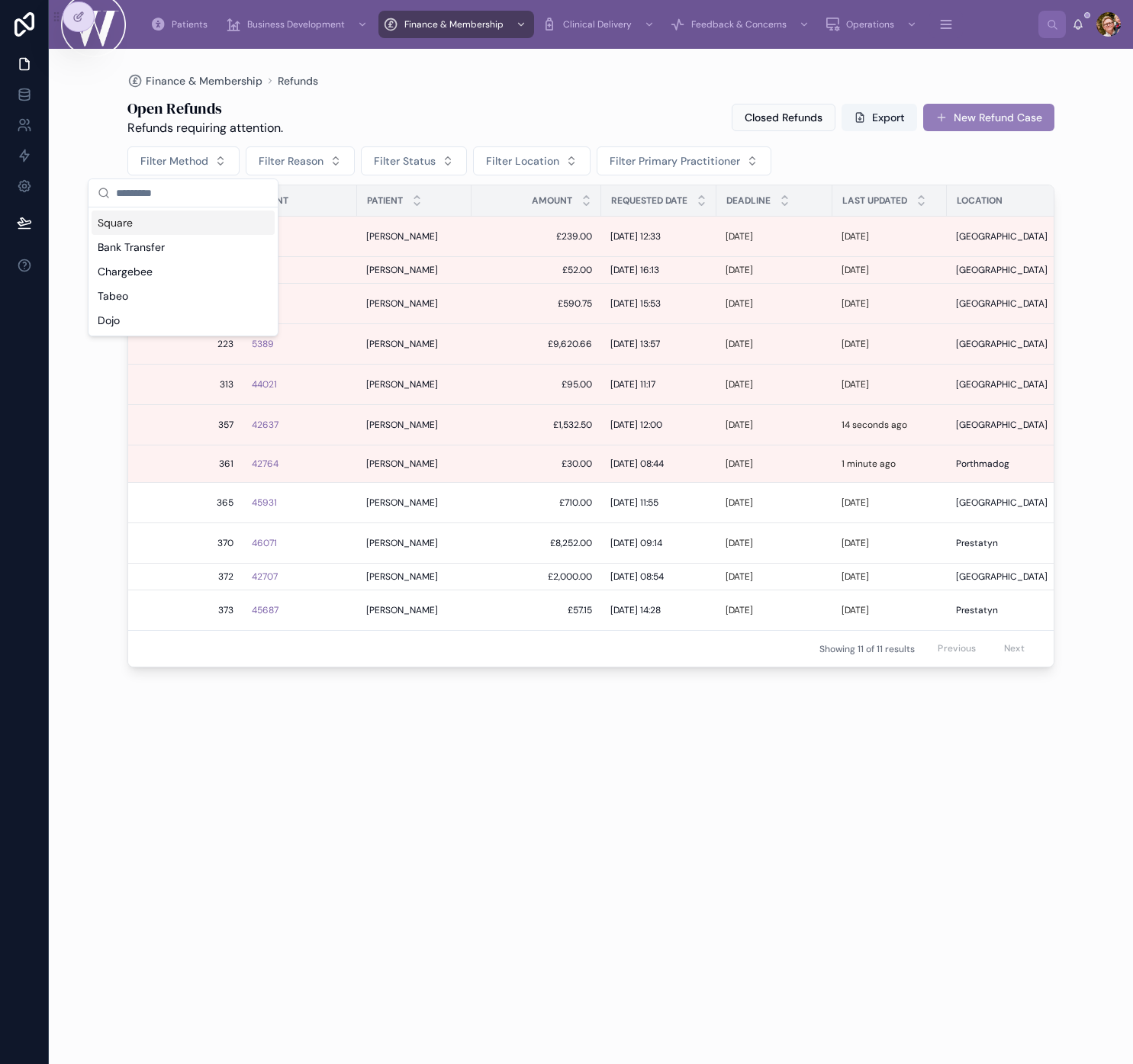
click at [212, 231] on div "Square" at bounding box center [183, 222] width 184 height 24
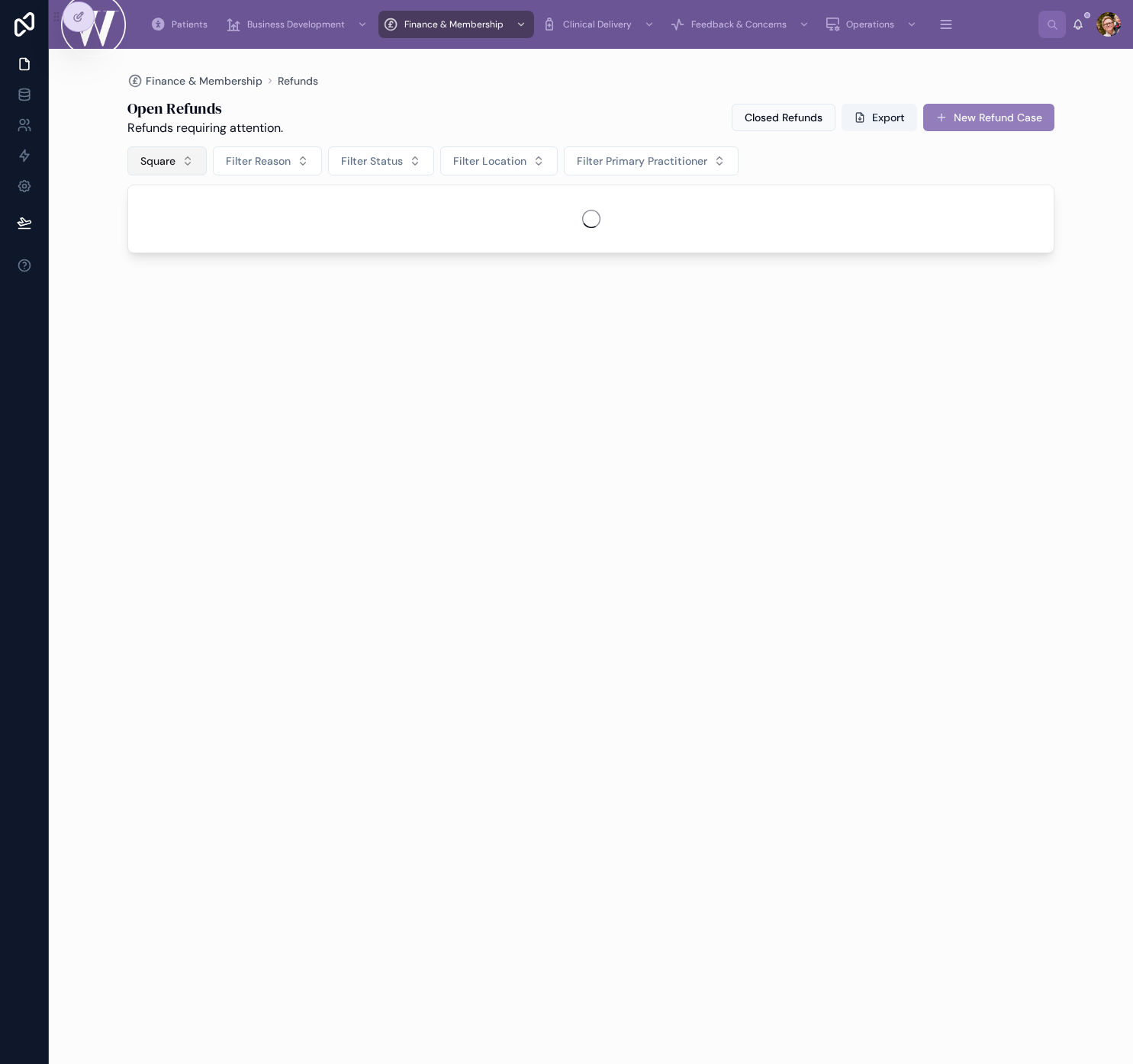
click at [195, 171] on button "Square" at bounding box center [167, 161] width 80 height 29
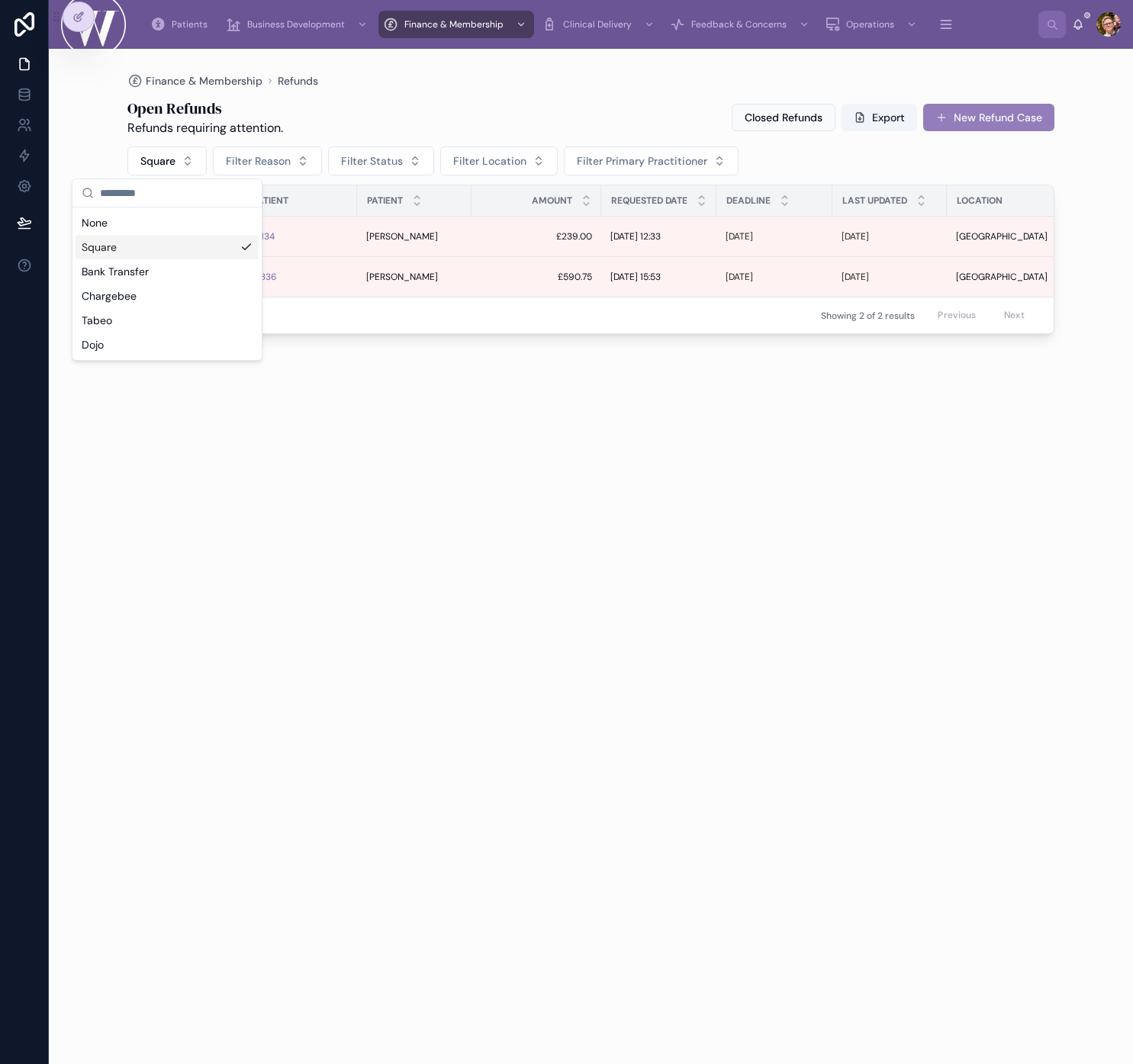
click at [193, 263] on div "Bank Transfer" at bounding box center [167, 271] width 184 height 24
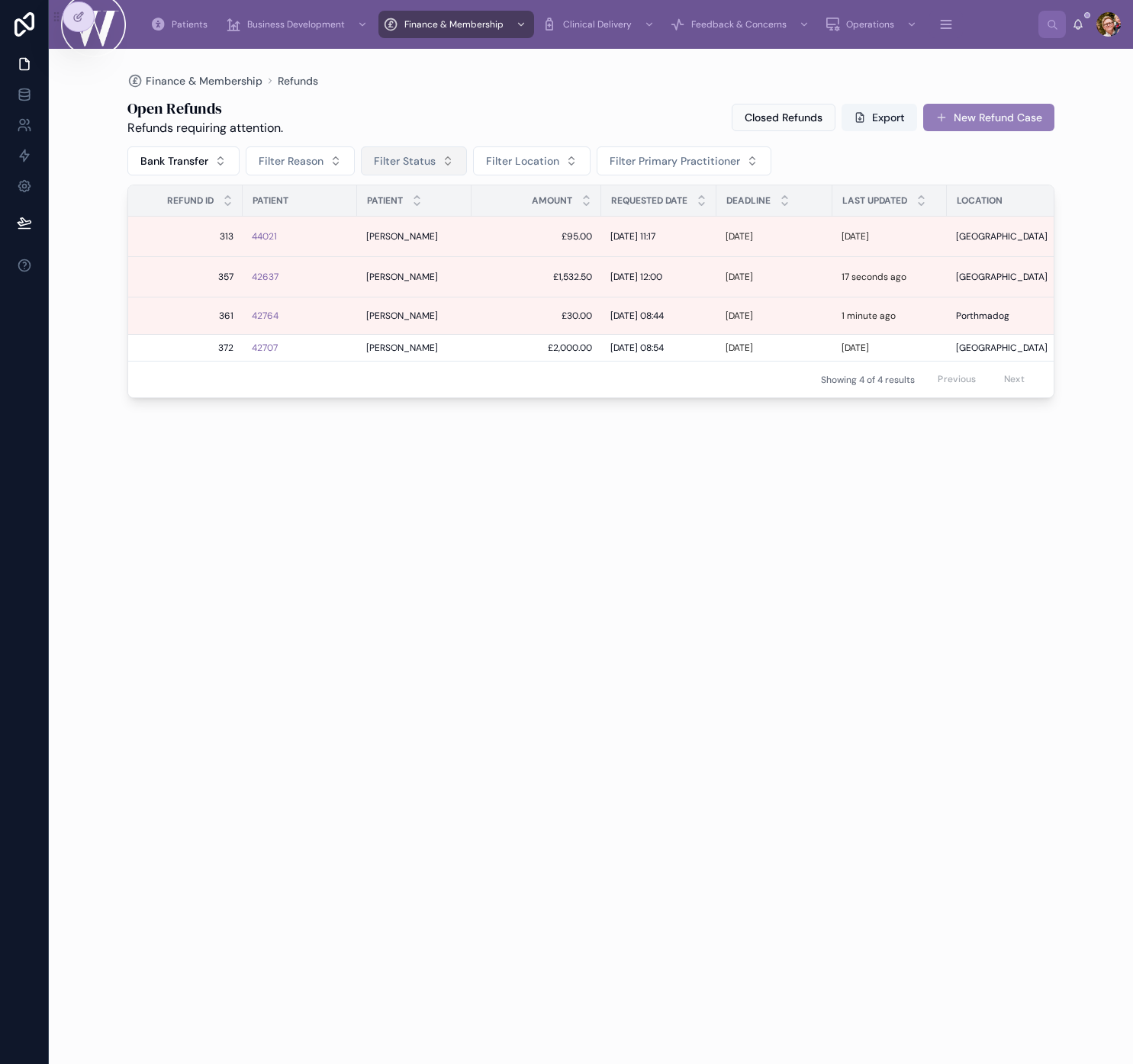
click at [388, 161] on span "Filter Status" at bounding box center [405, 161] width 61 height 15
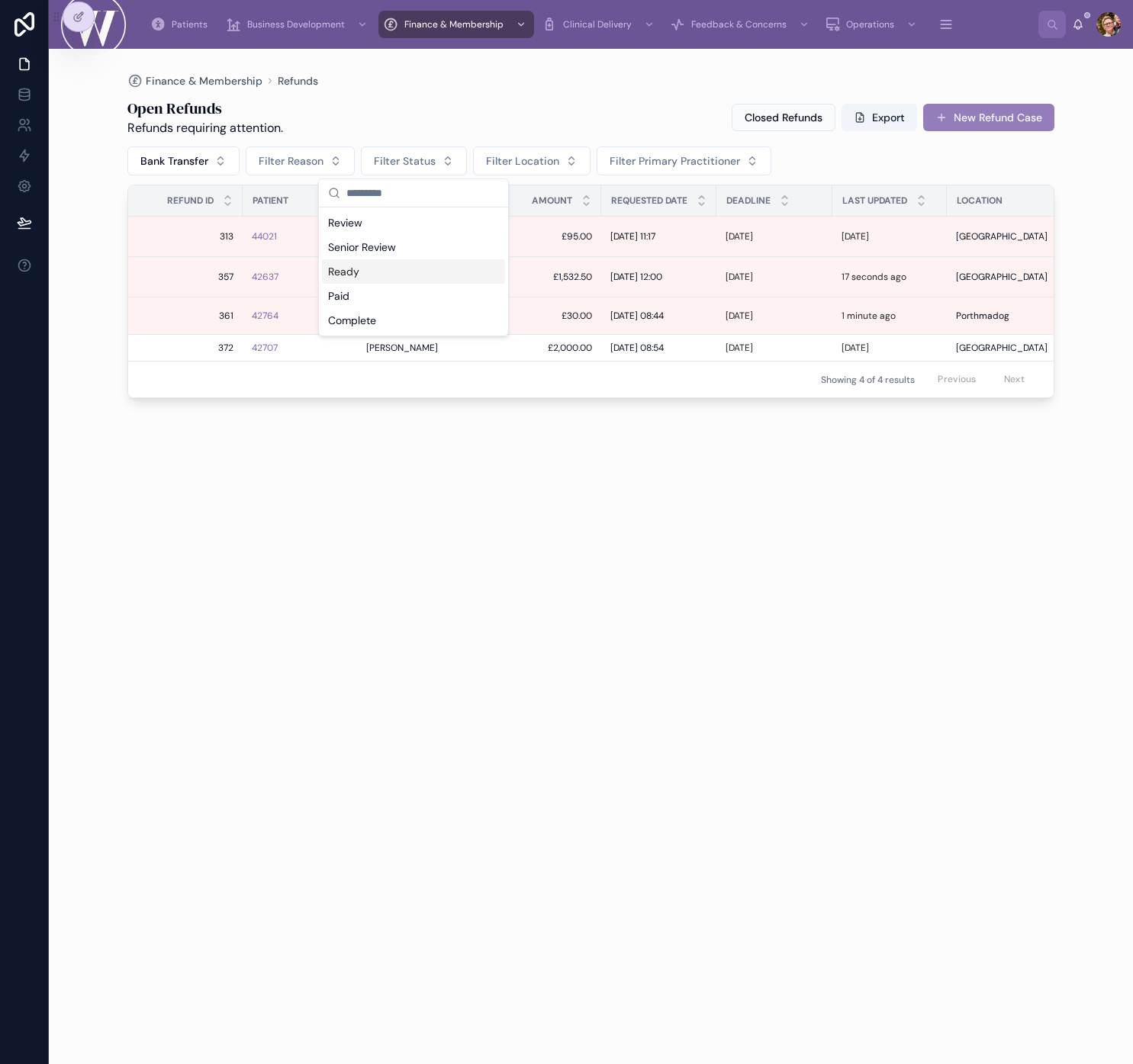
click at [417, 277] on div "Ready" at bounding box center [413, 271] width 184 height 24
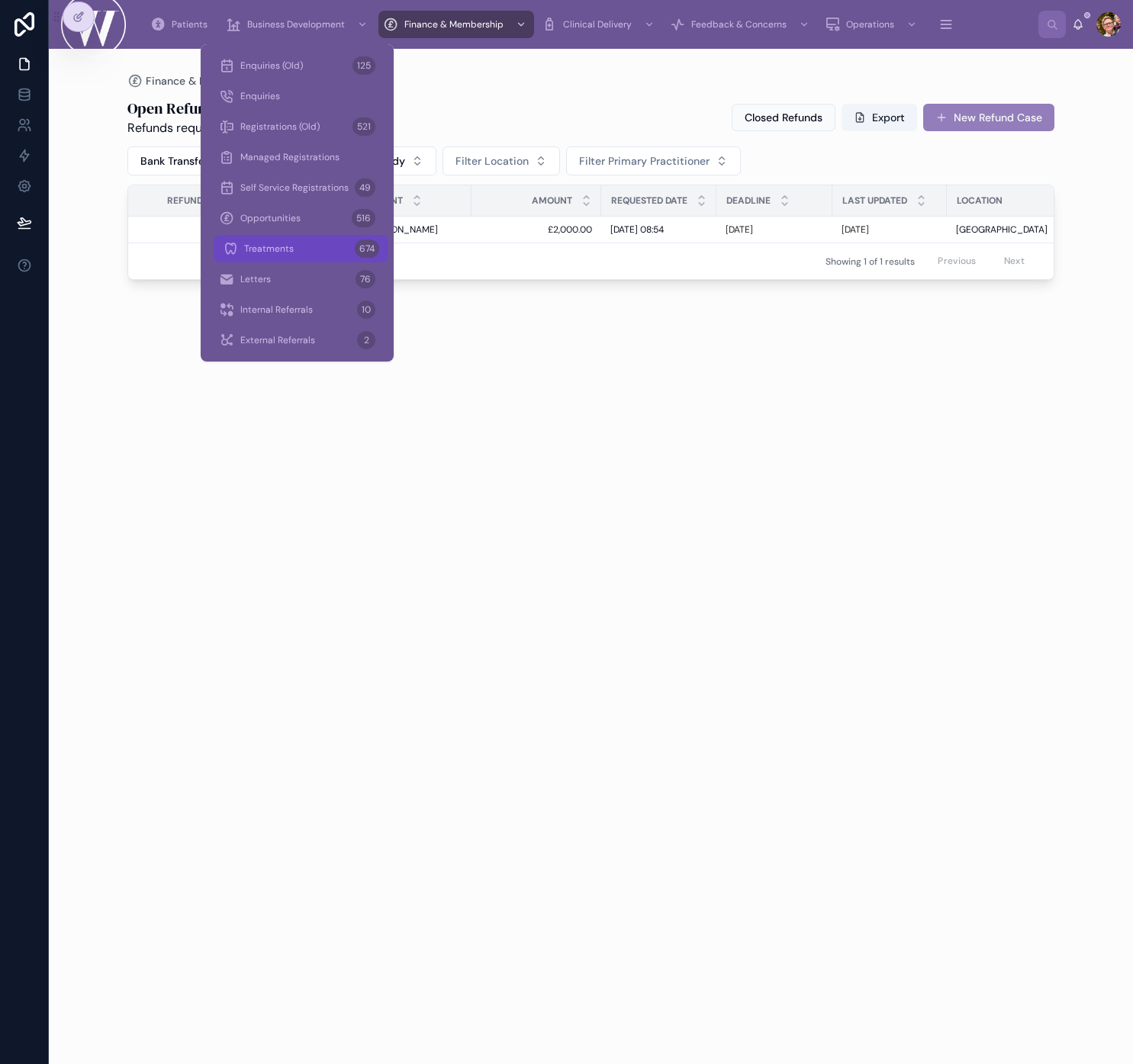
click at [301, 252] on div "Treatments 674" at bounding box center [300, 249] width 156 height 24
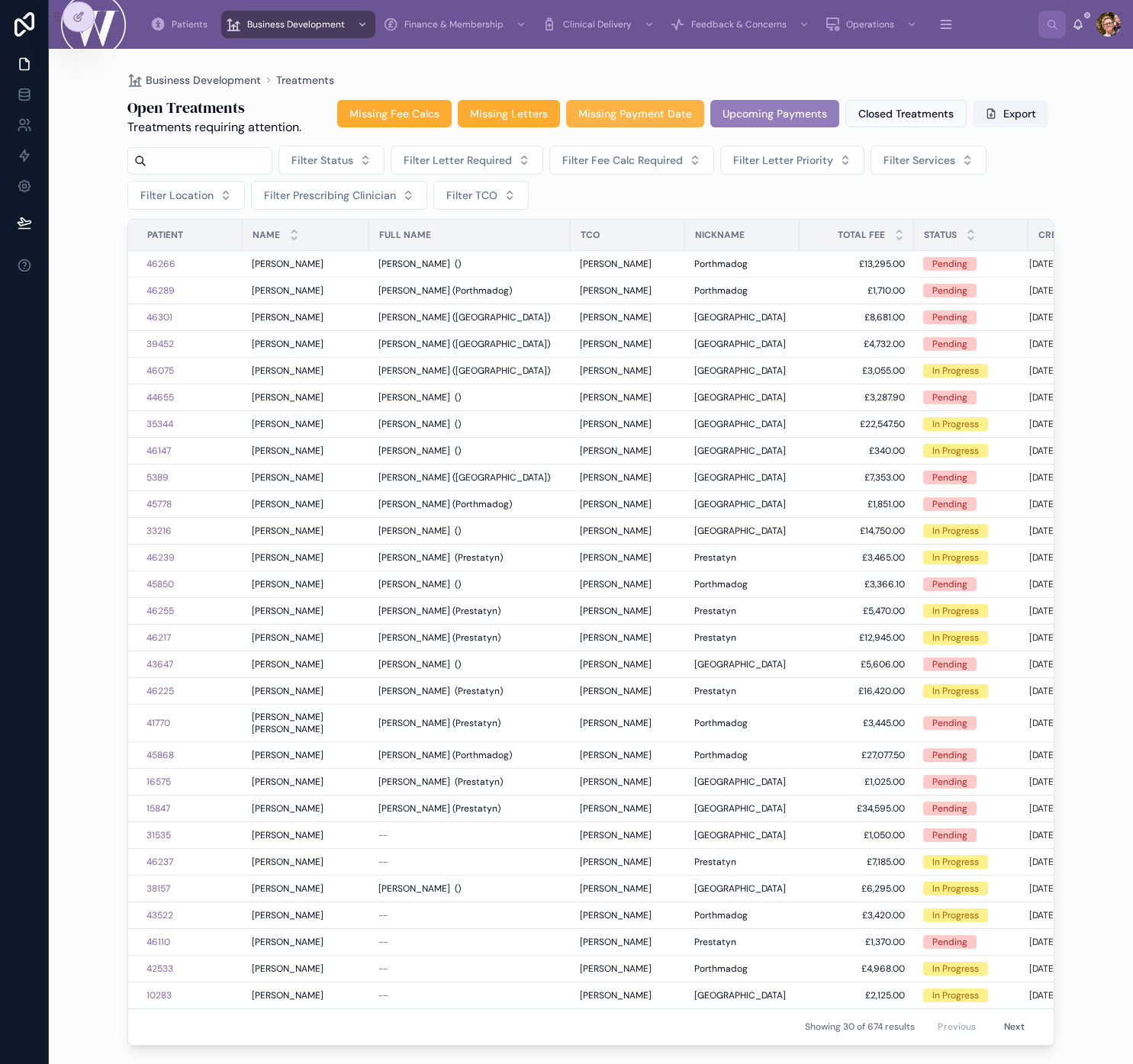
click at [663, 119] on span "Missing Payment Date" at bounding box center [636, 113] width 114 height 15
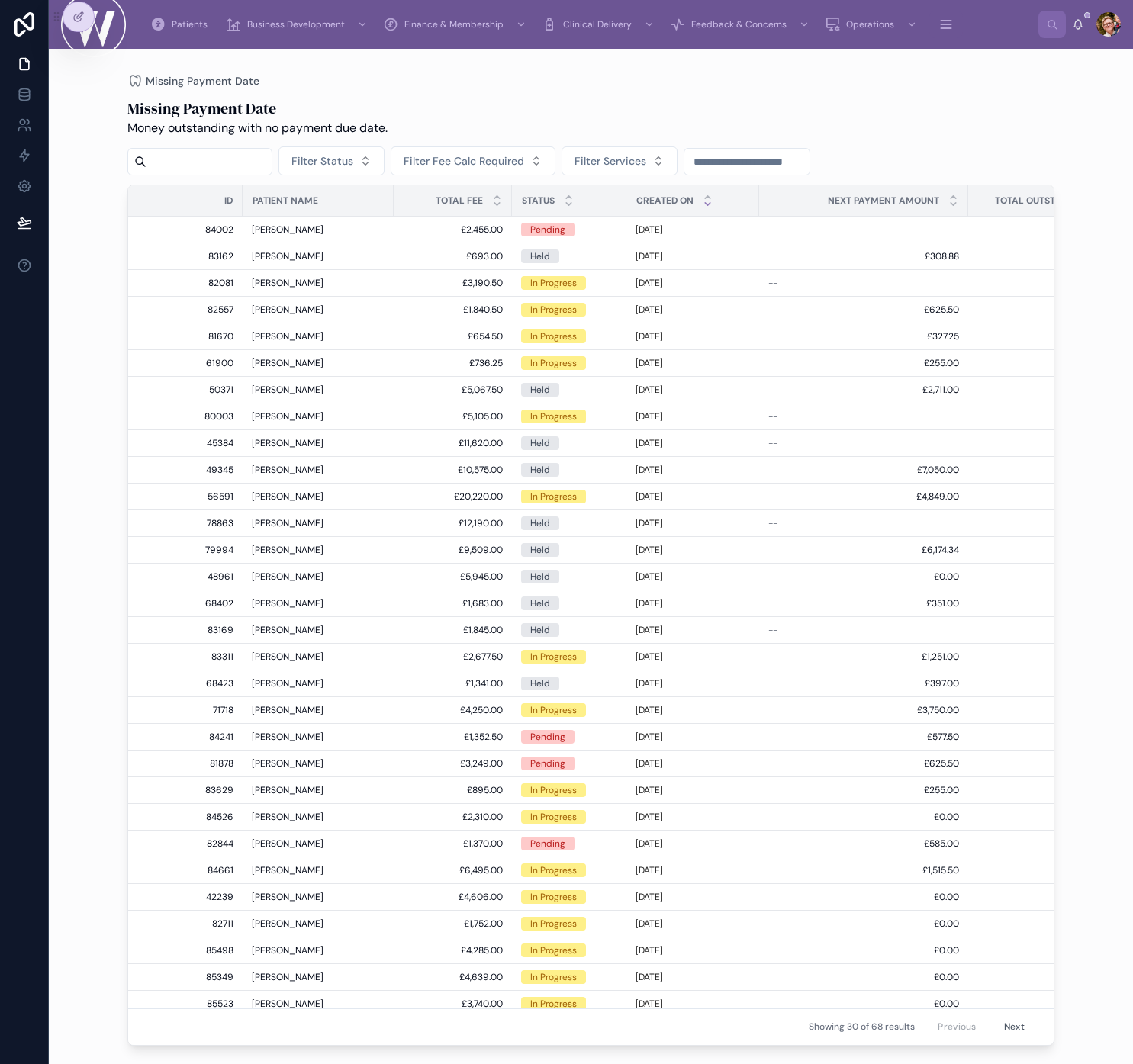
click at [710, 204] on icon at bounding box center [707, 203] width 10 height 10
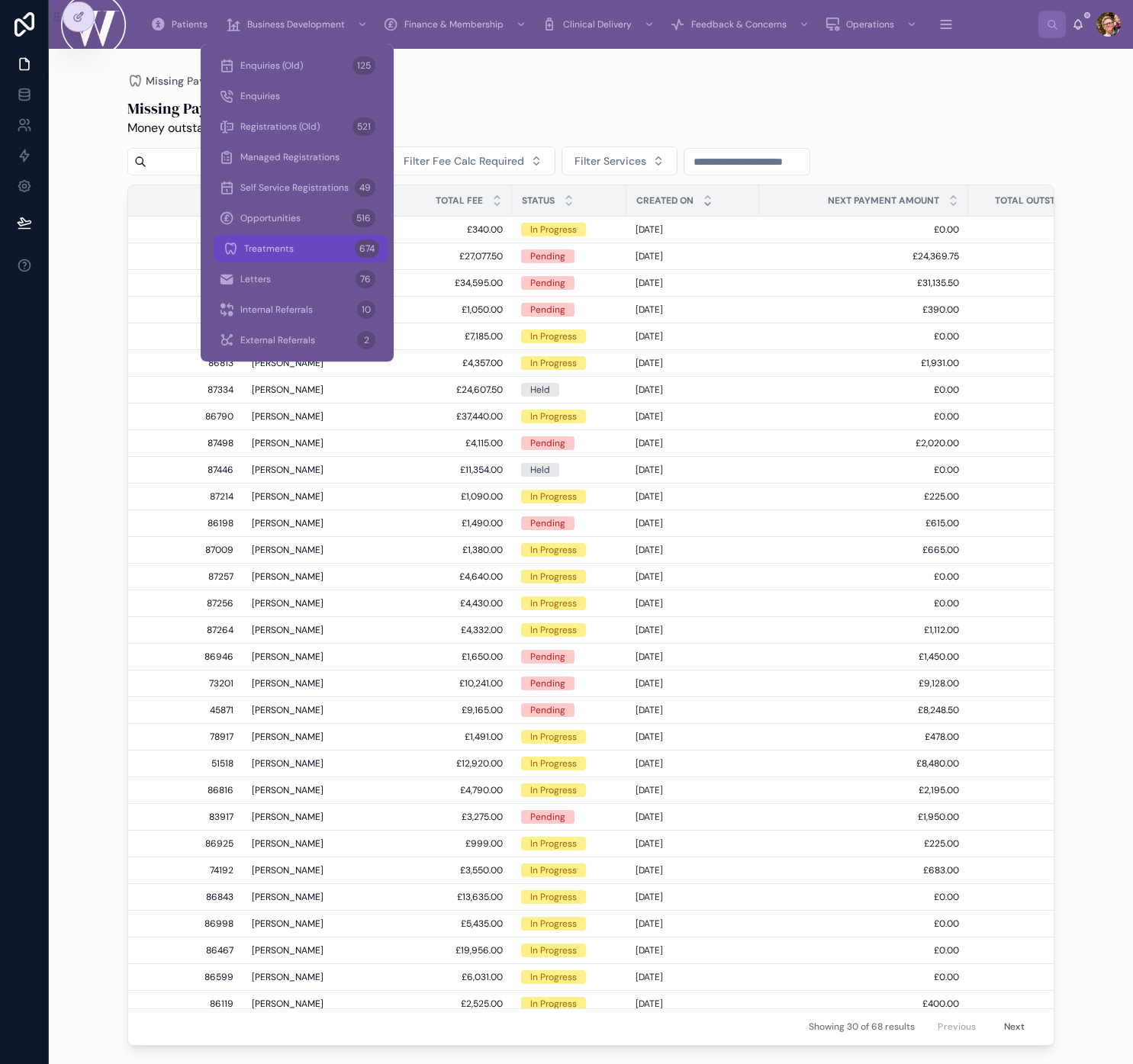
click at [316, 250] on div "Treatments 674" at bounding box center [300, 249] width 156 height 24
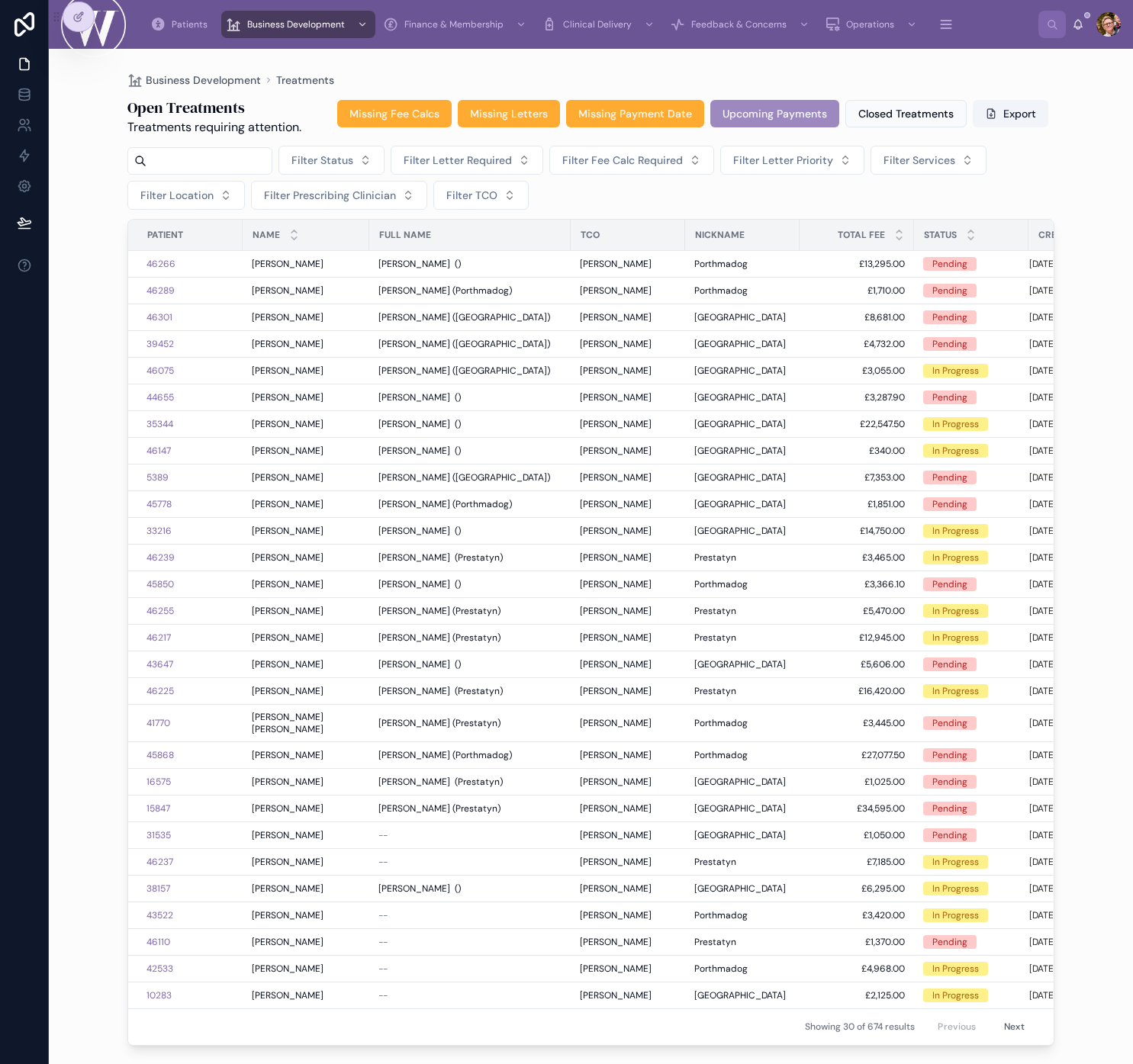
click at [741, 119] on span "Upcoming Payments" at bounding box center [775, 113] width 105 height 15
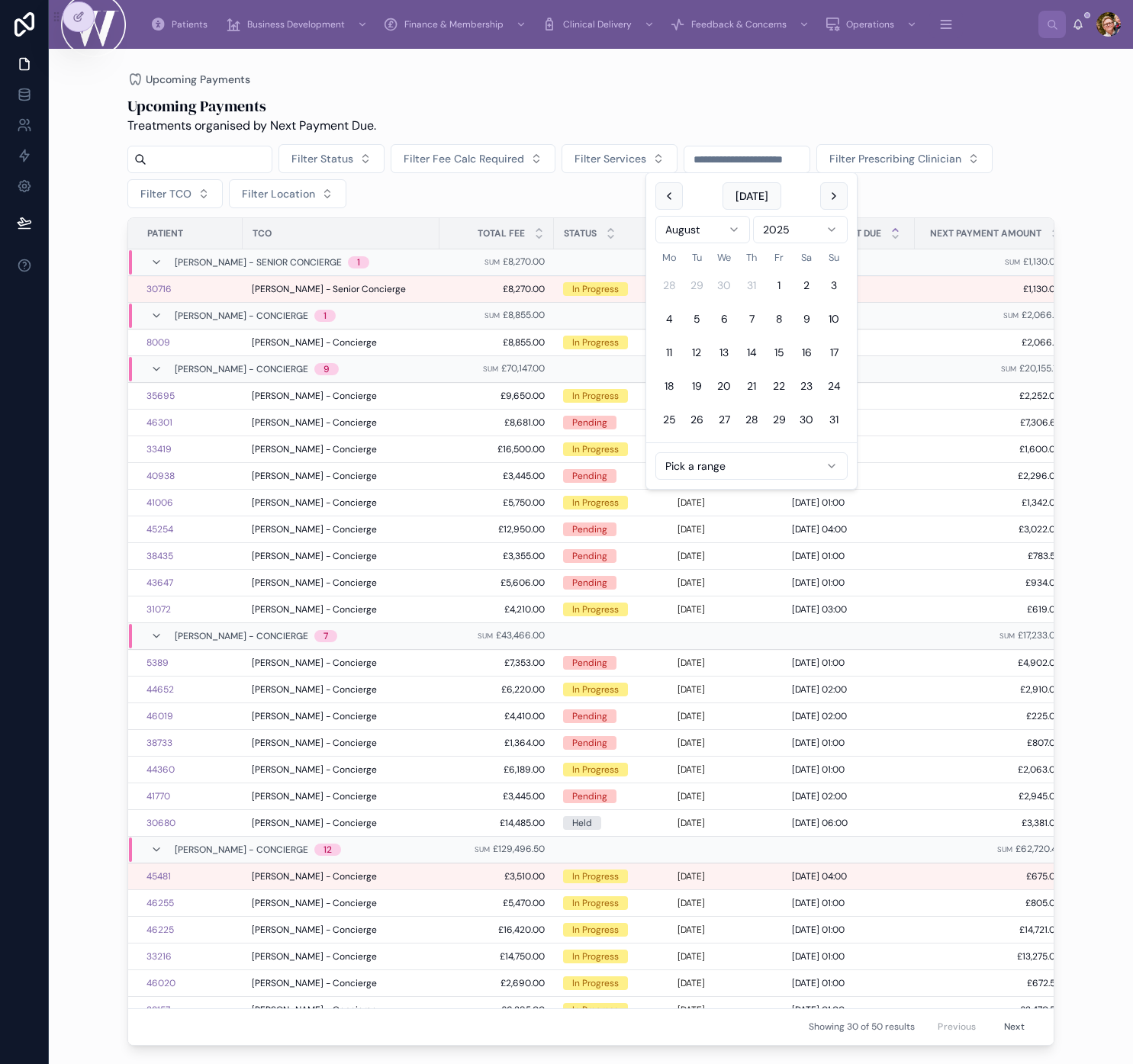
click at [778, 166] on input "text" at bounding box center [747, 160] width 125 height 22
click at [772, 286] on button "1" at bounding box center [779, 285] width 27 height 27
click at [832, 197] on button at bounding box center [834, 196] width 27 height 27
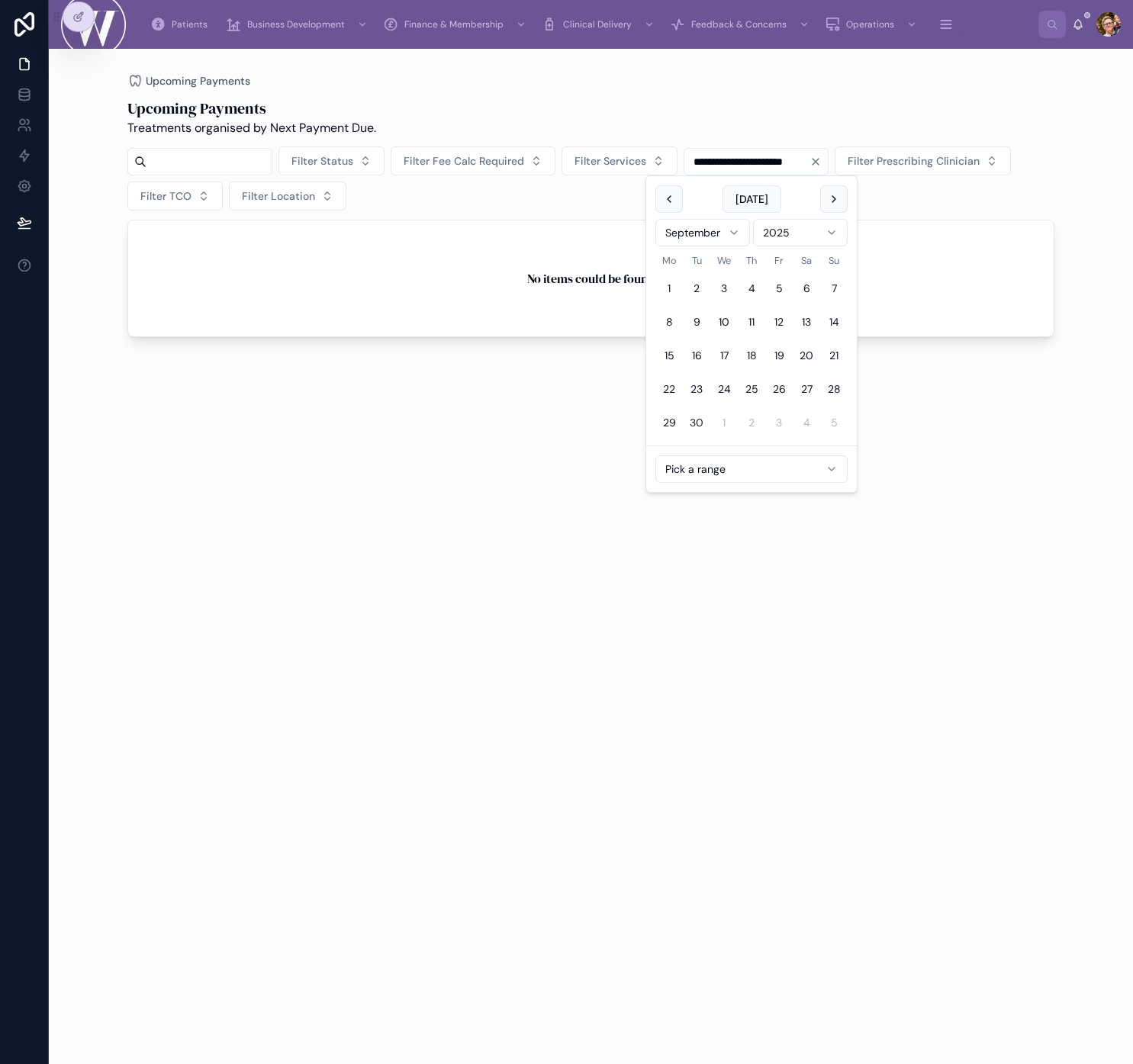
click at [694, 417] on button "30" at bounding box center [696, 422] width 27 height 27
type input "**********"
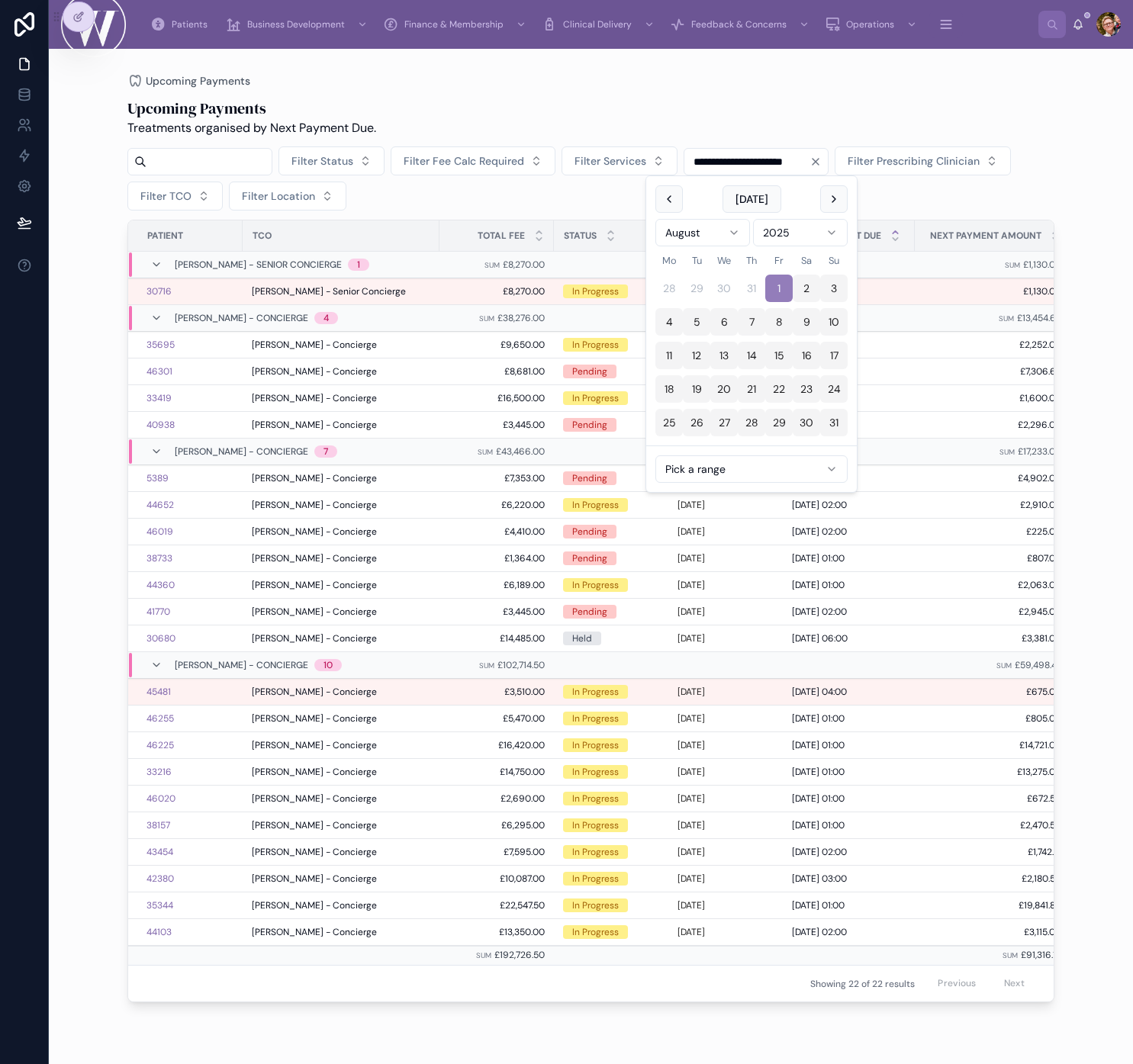
click at [887, 222] on div "Next Payment Amount" at bounding box center [993, 236] width 154 height 29
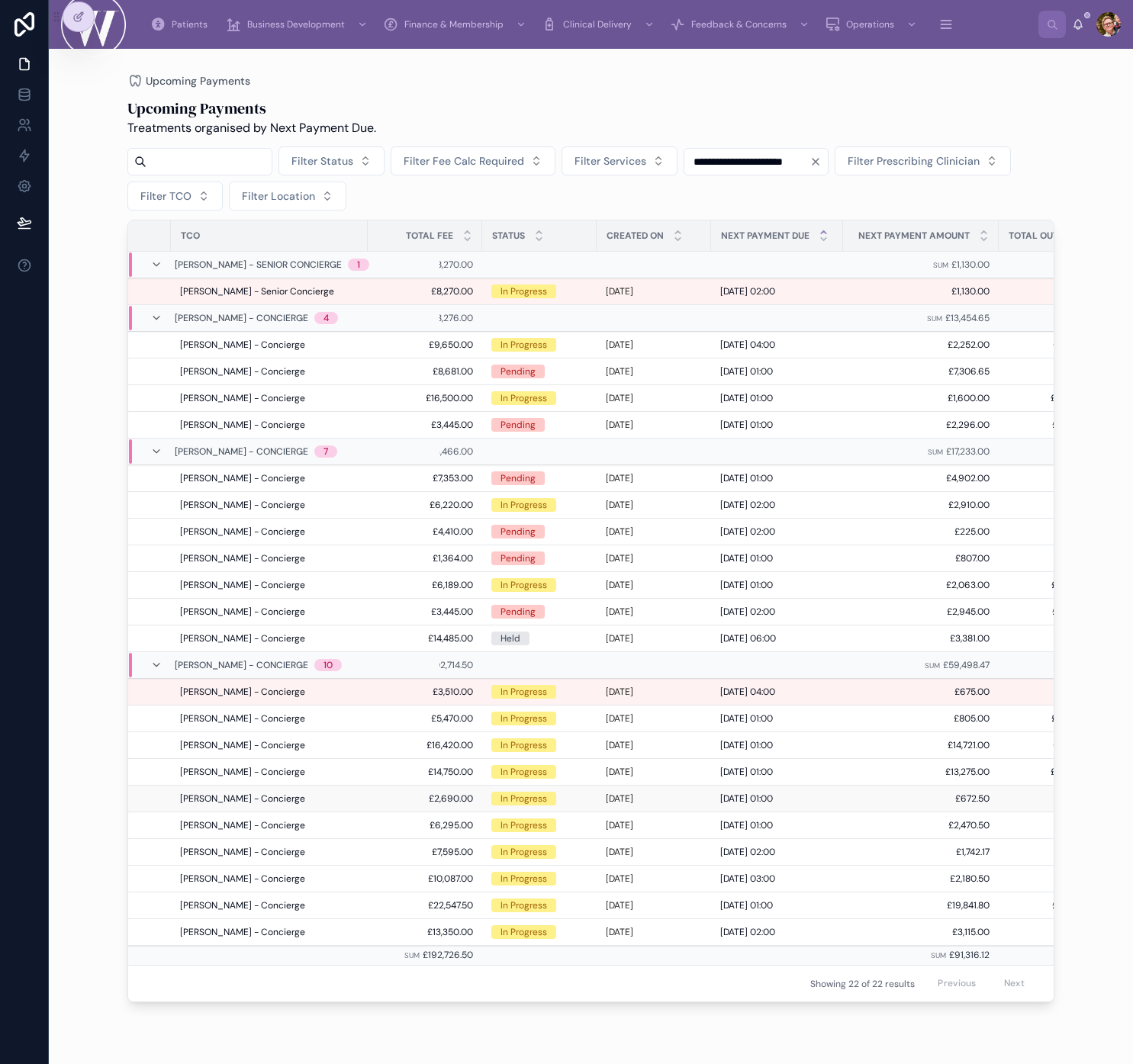
scroll to position [0, 133]
